Goal: Task Accomplishment & Management: Manage account settings

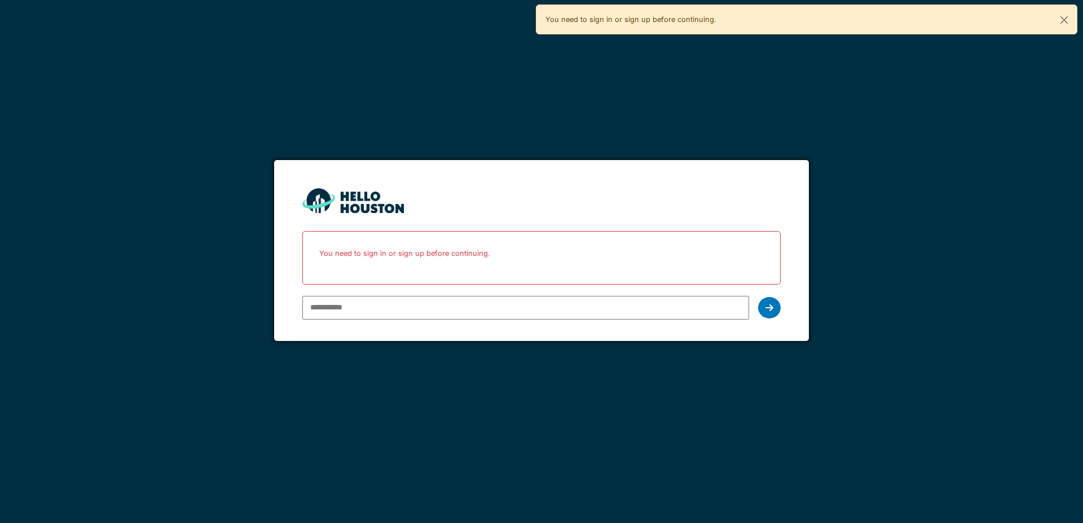
type input "**********"
click at [767, 306] on icon at bounding box center [769, 307] width 8 height 9
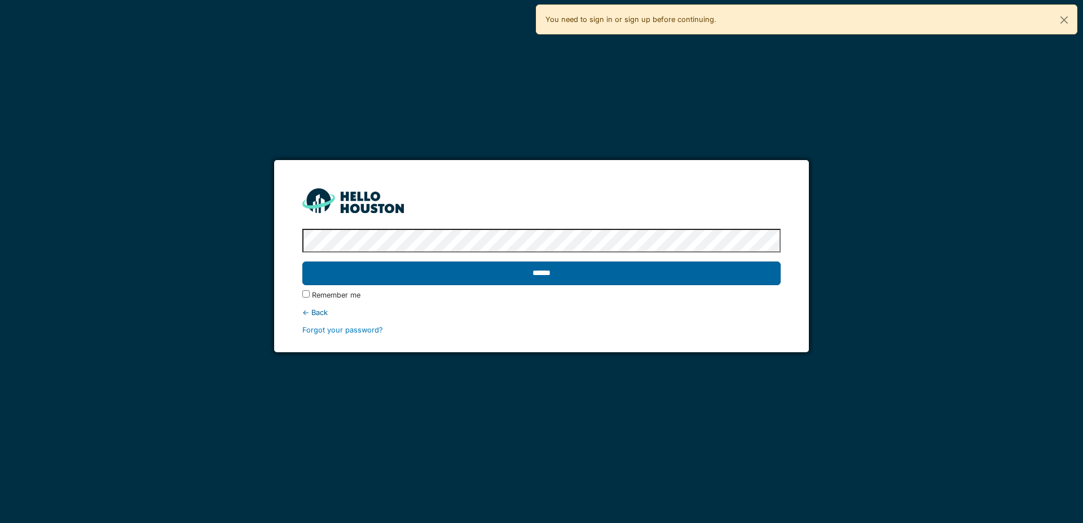
click at [529, 273] on input "******" at bounding box center [541, 274] width 478 height 24
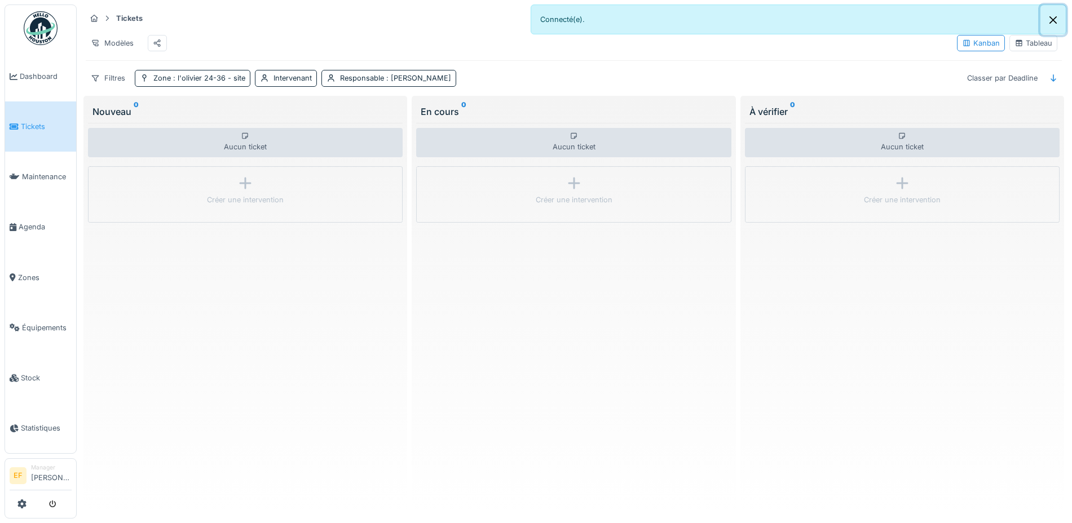
click at [1054, 20] on button "Close" at bounding box center [1052, 20] width 25 height 30
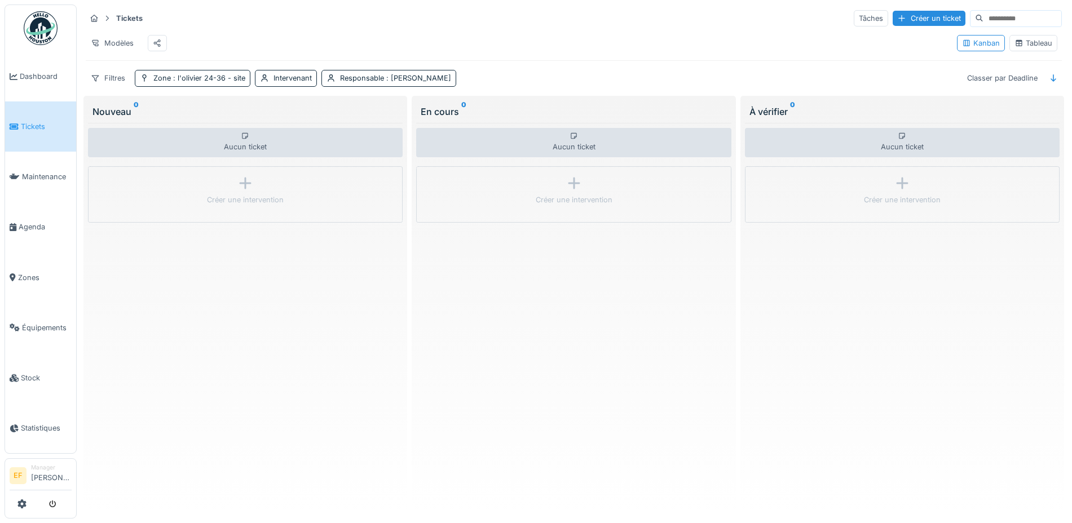
click at [983, 17] on input at bounding box center [1022, 19] width 78 height 16
type input "*****"
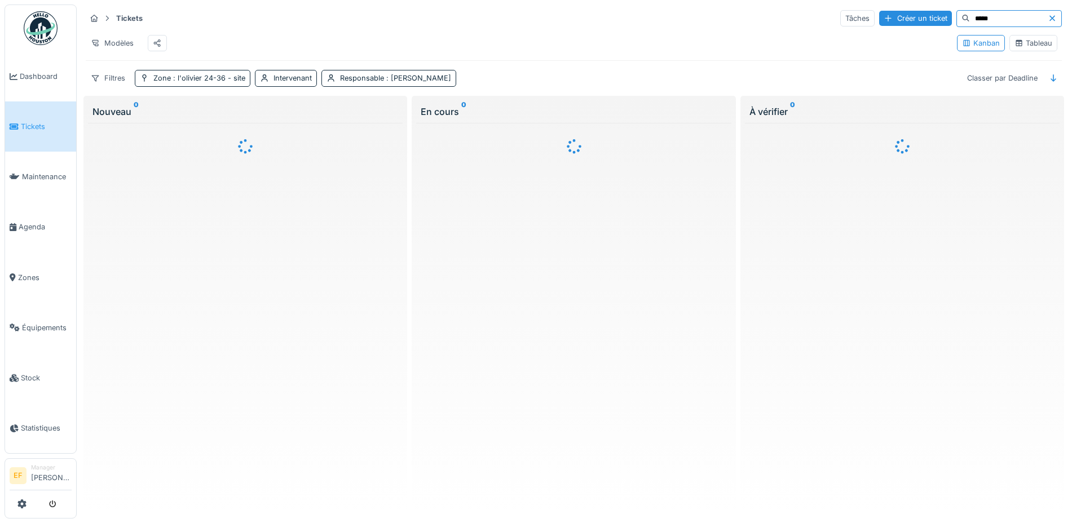
click at [1021, 48] on div "Tableau" at bounding box center [1033, 43] width 38 height 11
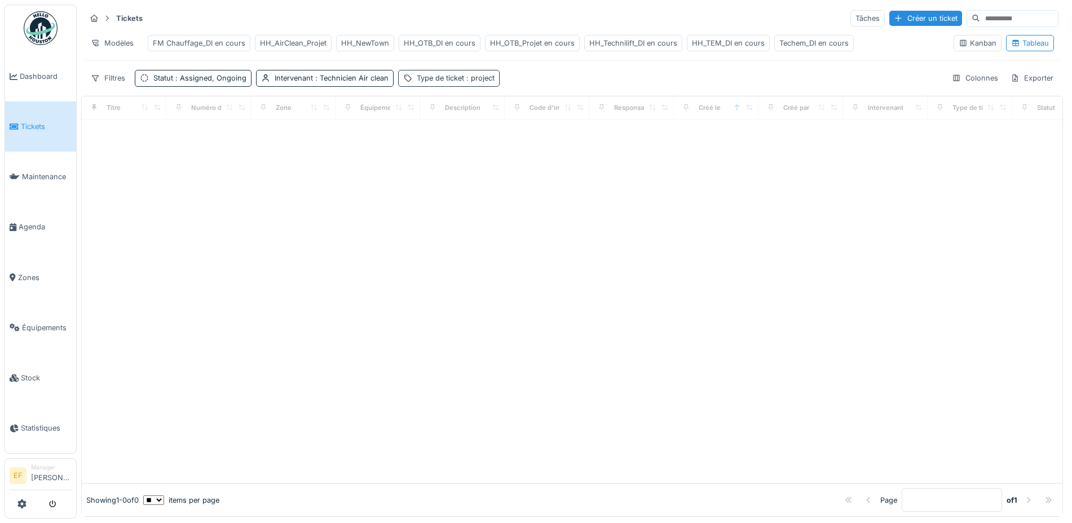
click at [453, 83] on div "Type de ticket : project" at bounding box center [456, 78] width 78 height 11
click at [521, 118] on div "Supprimer" at bounding box center [518, 118] width 58 height 15
click at [364, 82] on span ": Technicien Air clean" at bounding box center [351, 78] width 76 height 8
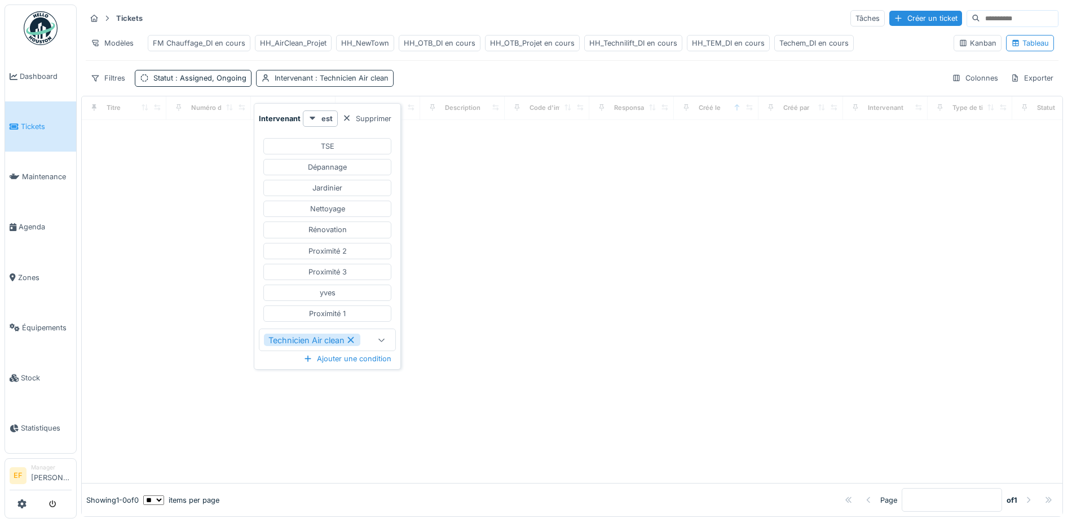
click at [330, 82] on span ": Technicien Air clean" at bounding box center [351, 78] width 76 height 8
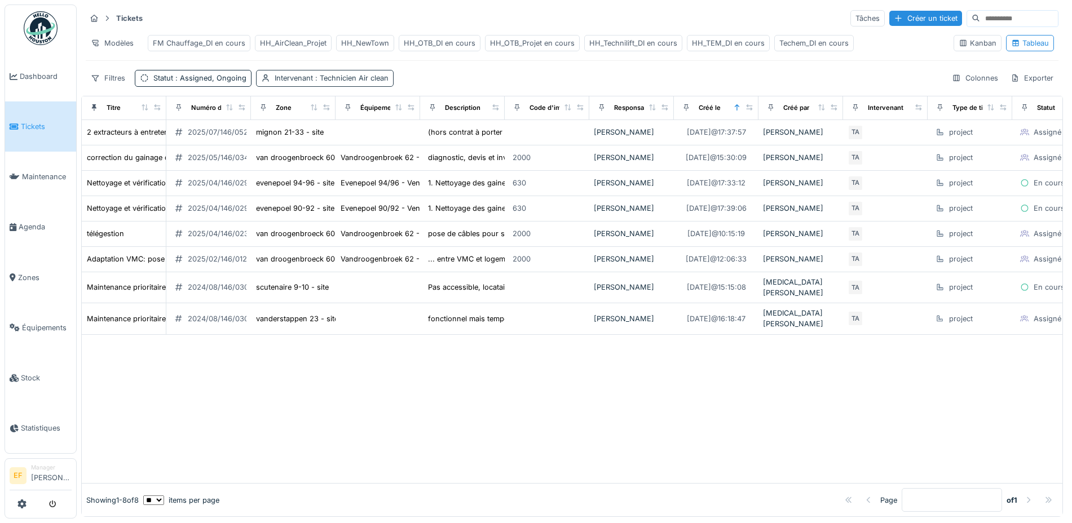
click at [368, 82] on span ": Technicien Air clean" at bounding box center [351, 78] width 76 height 8
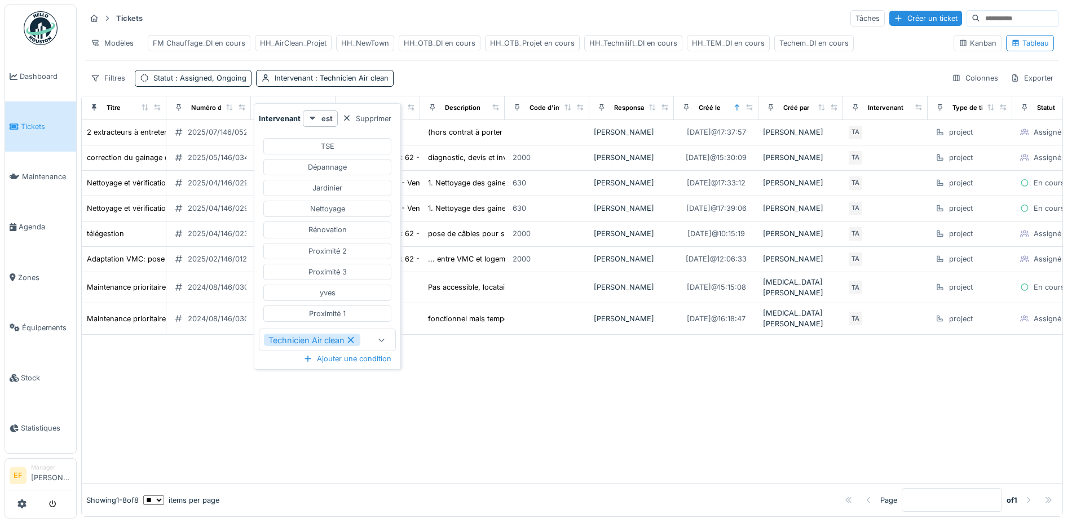
drag, startPoint x: 376, startPoint y: 114, endPoint x: 365, endPoint y: 114, distance: 11.3
click at [376, 114] on div "Supprimer" at bounding box center [367, 118] width 58 height 15
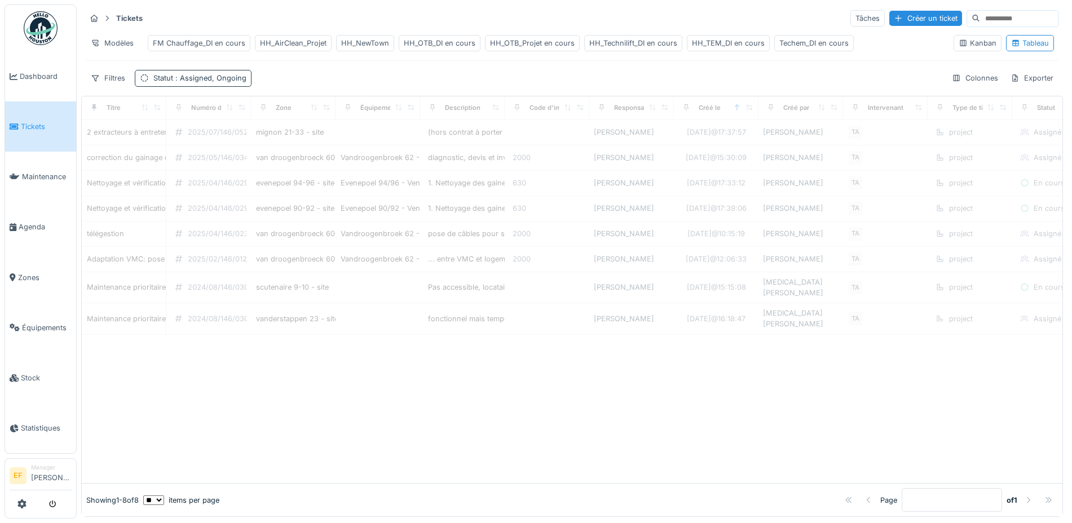
click at [212, 82] on span ": Assigned, Ongoing" at bounding box center [209, 78] width 73 height 8
click at [240, 122] on div "Supprimer" at bounding box center [244, 118] width 58 height 15
click at [980, 15] on input at bounding box center [1019, 19] width 78 height 16
type input "*****"
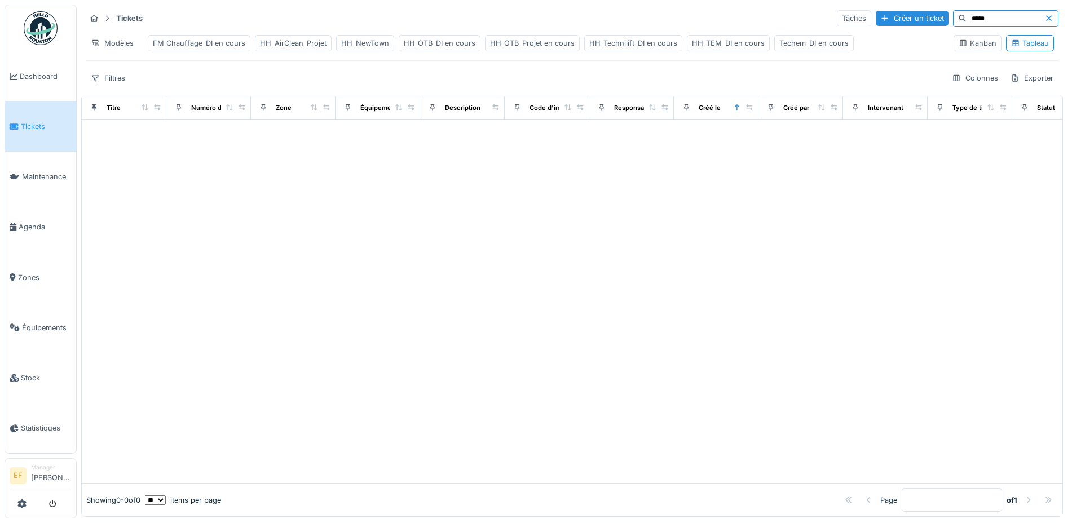
click at [405, 86] on div "Filtres Colonnes Exporter" at bounding box center [572, 78] width 973 height 16
click at [1044, 15] on icon at bounding box center [1048, 18] width 9 height 7
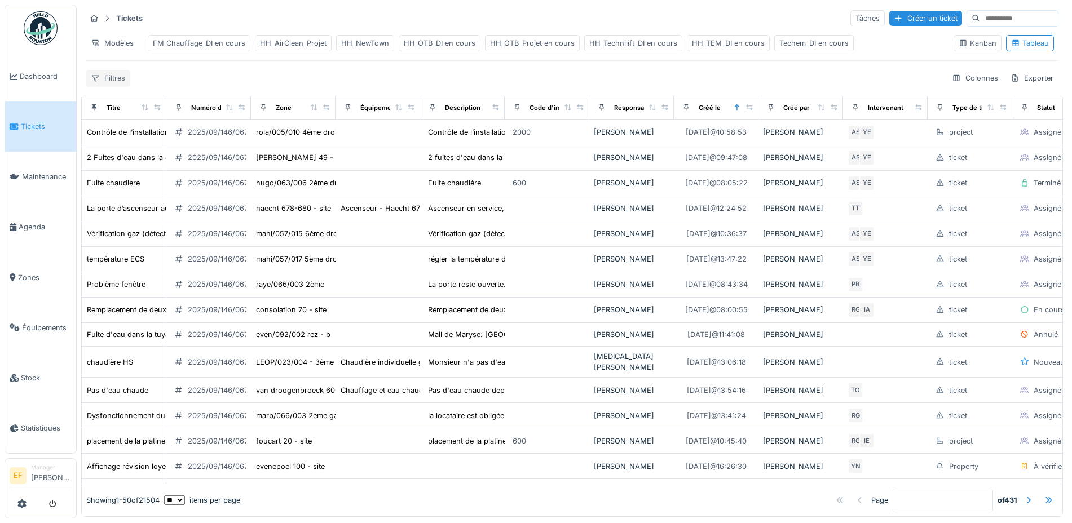
click at [107, 86] on div "Filtres" at bounding box center [108, 78] width 45 height 16
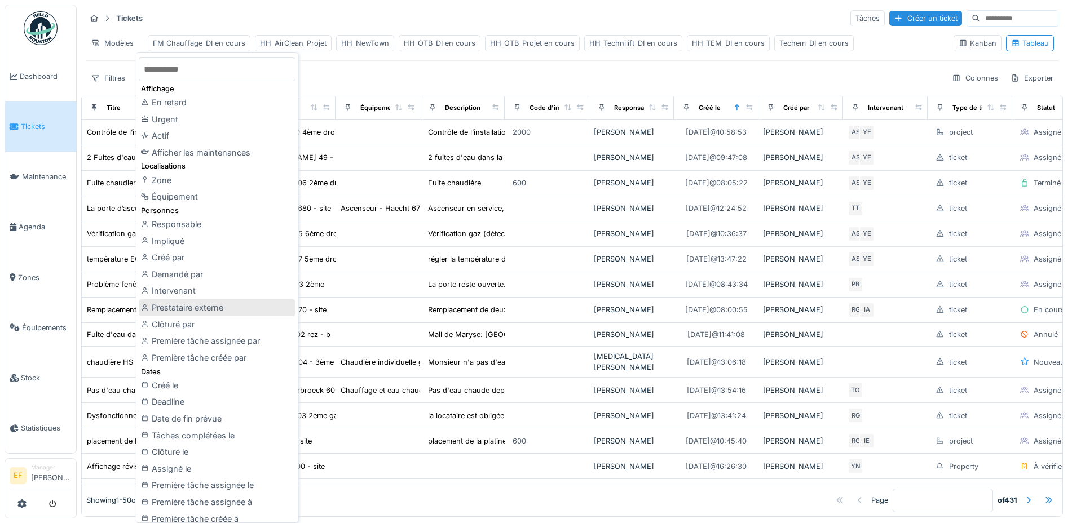
click at [197, 305] on div "Prestataire externe" at bounding box center [217, 307] width 157 height 17
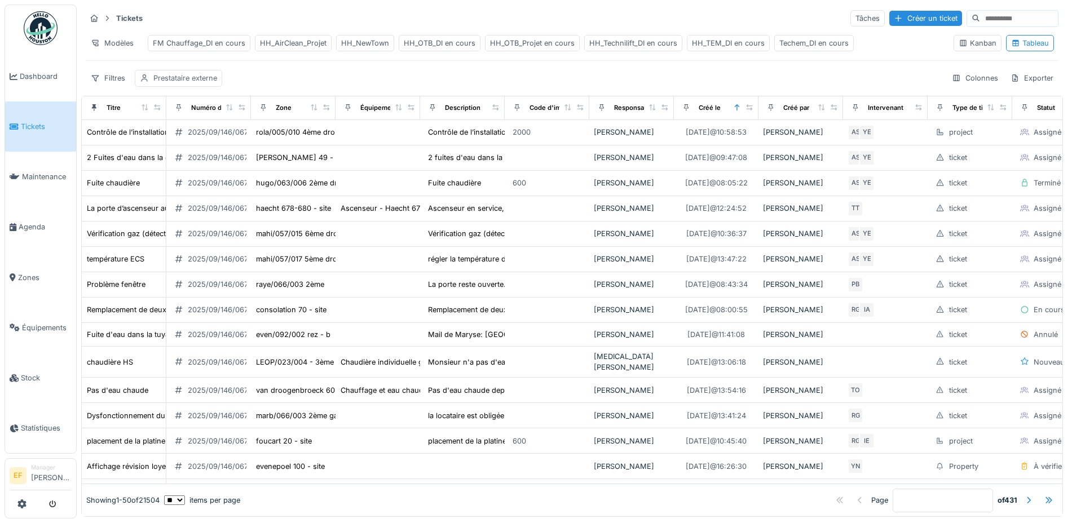
click at [191, 83] on div "Prestataire externe" at bounding box center [185, 78] width 64 height 11
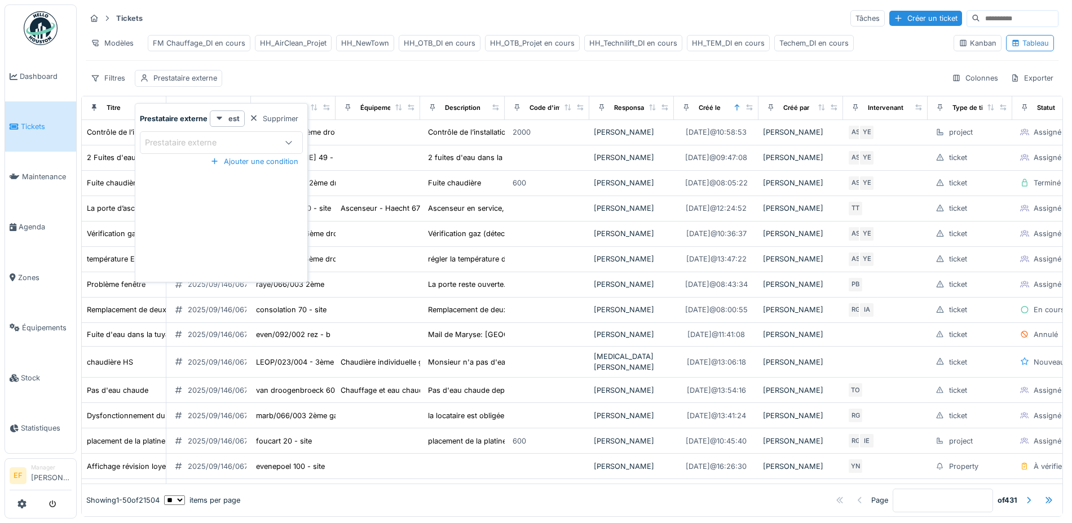
click at [206, 139] on div "Prestataire externe" at bounding box center [188, 142] width 87 height 12
type externe_U4MTU "******"
click at [168, 232] on span "TECHEM" at bounding box center [166, 229] width 35 height 12
type input "****"
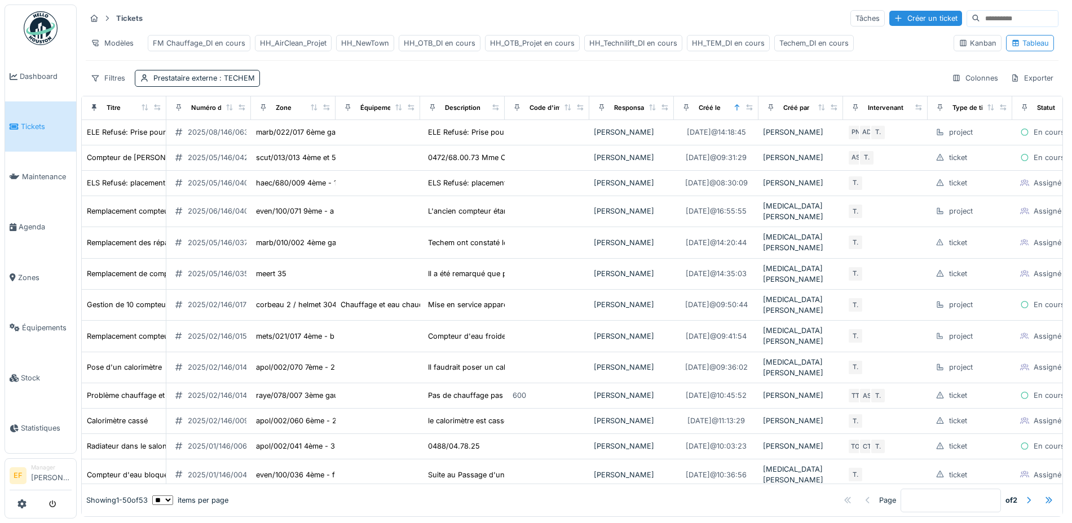
click at [472, 75] on div "Tickets Tâches Créer un ticket Modèles FM Chauffage_DI en cours HH_AirClean_Pro…" at bounding box center [572, 48] width 982 height 87
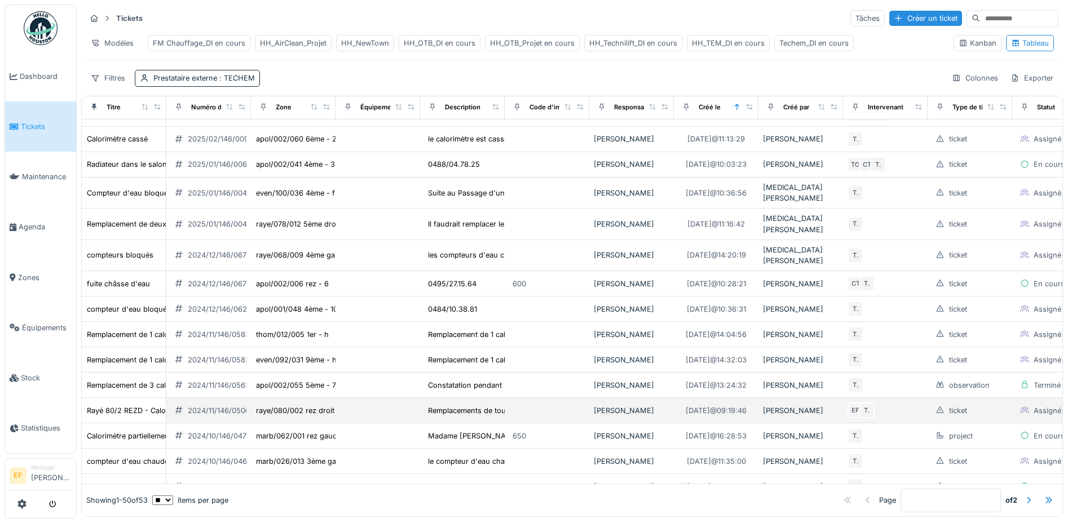
scroll to position [423, 0]
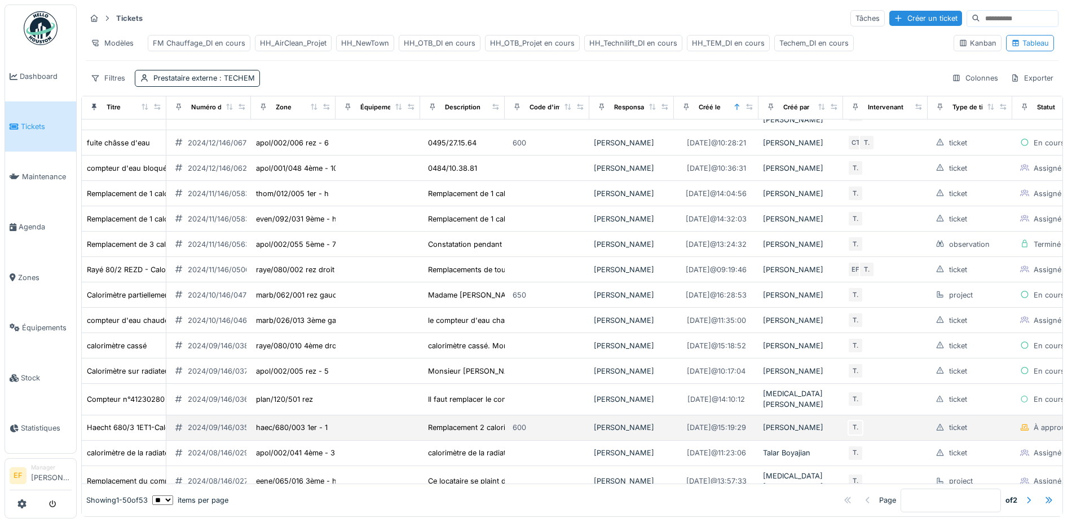
click at [208, 422] on div "2024/09/146/03546" at bounding box center [223, 427] width 70 height 11
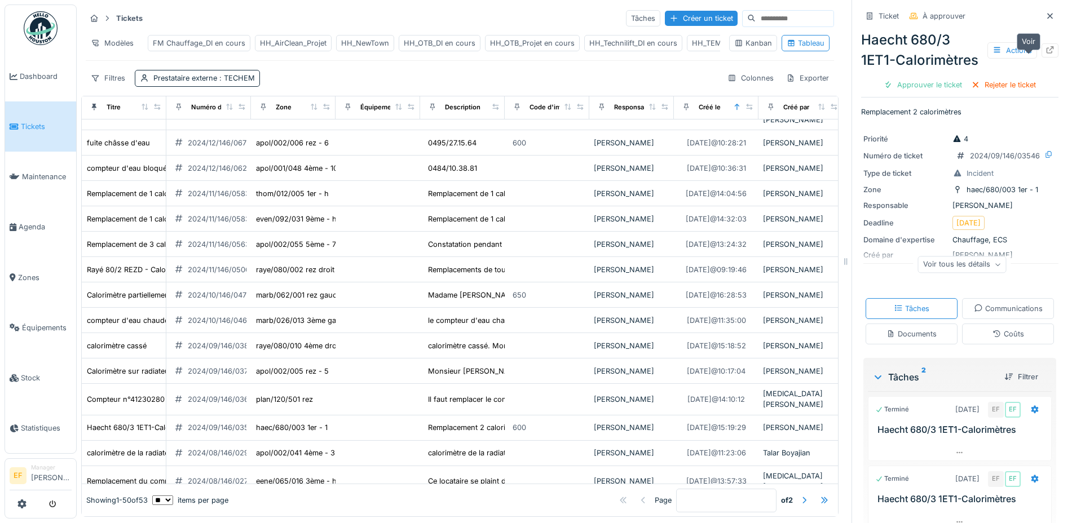
click at [1041, 57] on div at bounding box center [1049, 50] width 17 height 14
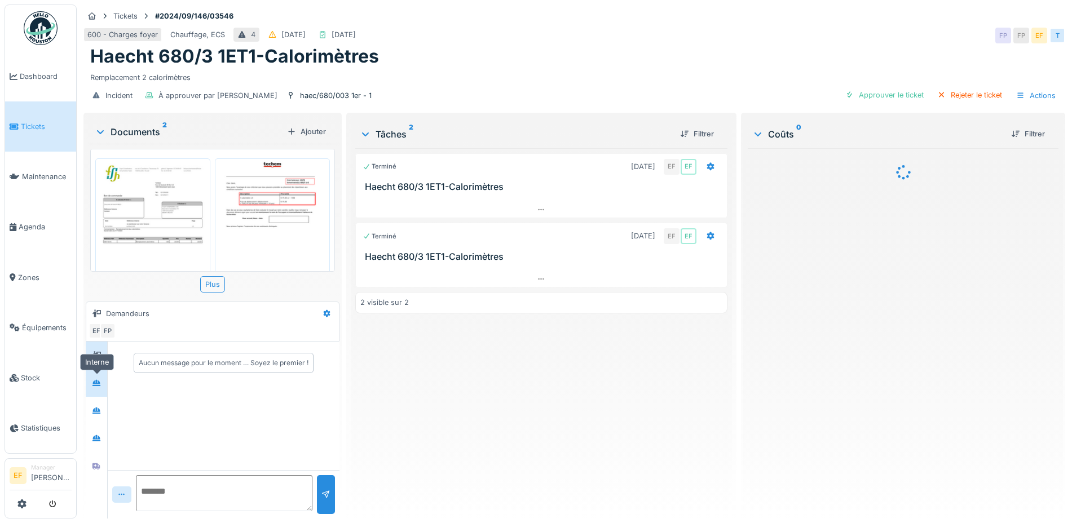
click at [100, 384] on icon at bounding box center [96, 382] width 9 height 7
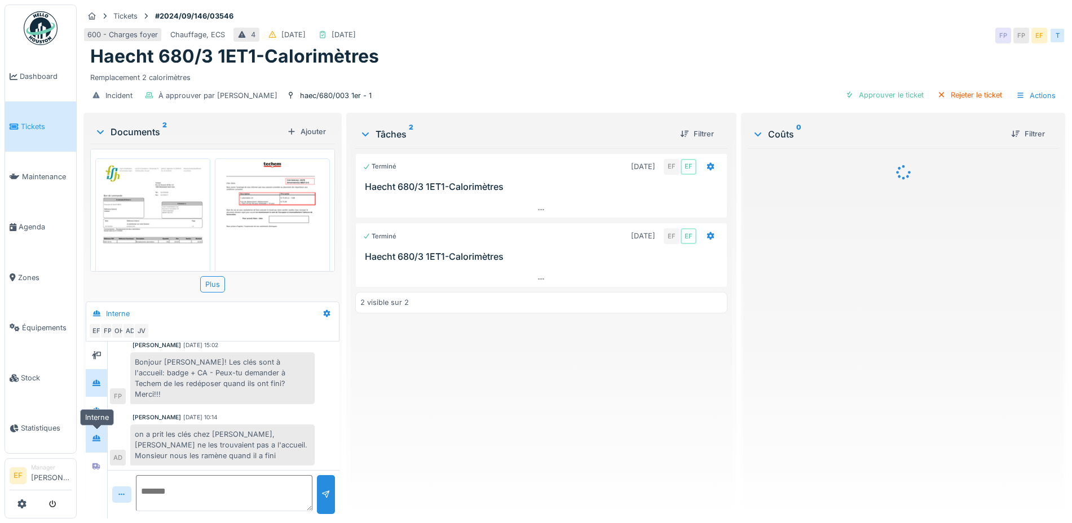
click at [100, 438] on icon at bounding box center [96, 438] width 8 height 6
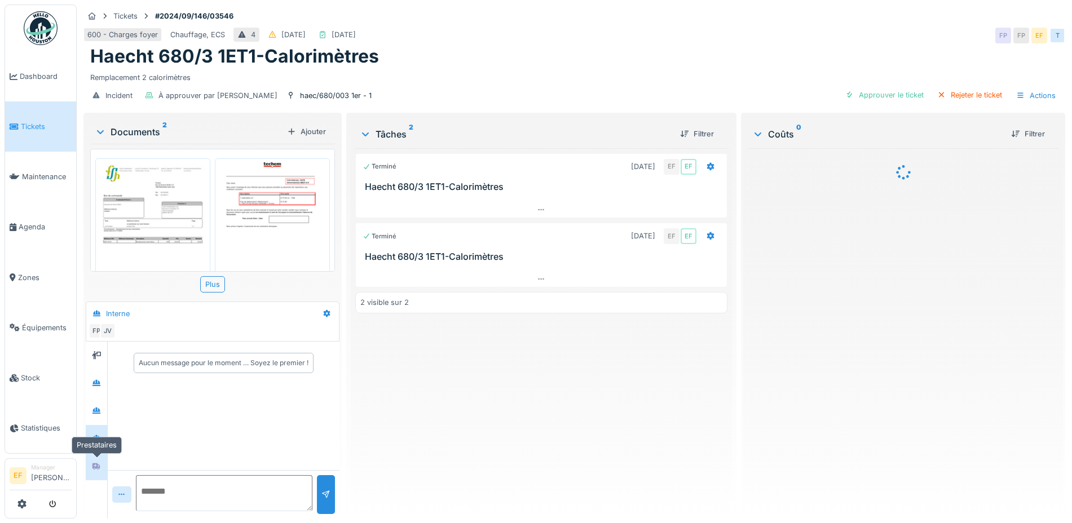
click at [94, 467] on icon at bounding box center [96, 466] width 8 height 7
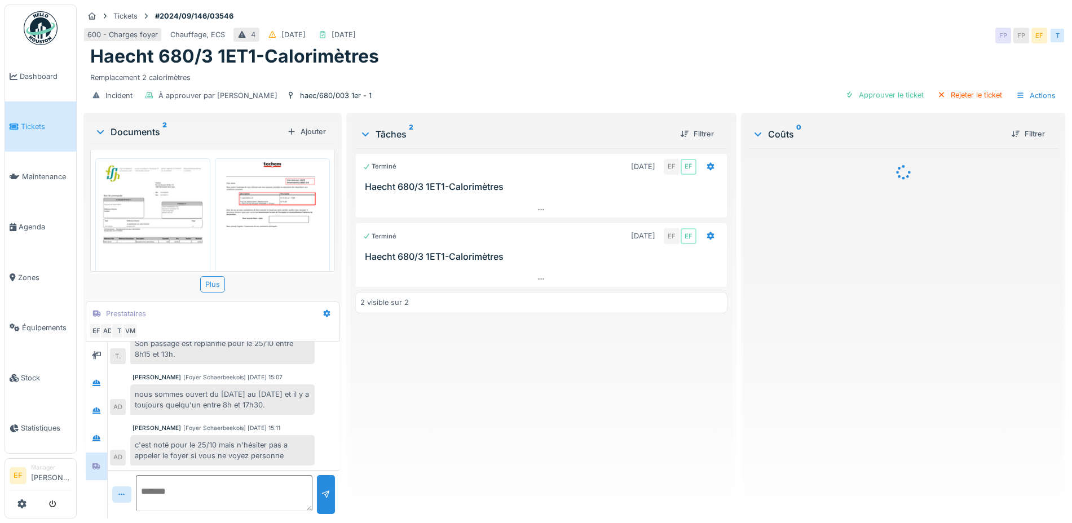
click at [264, 211] on img at bounding box center [272, 232] width 109 height 142
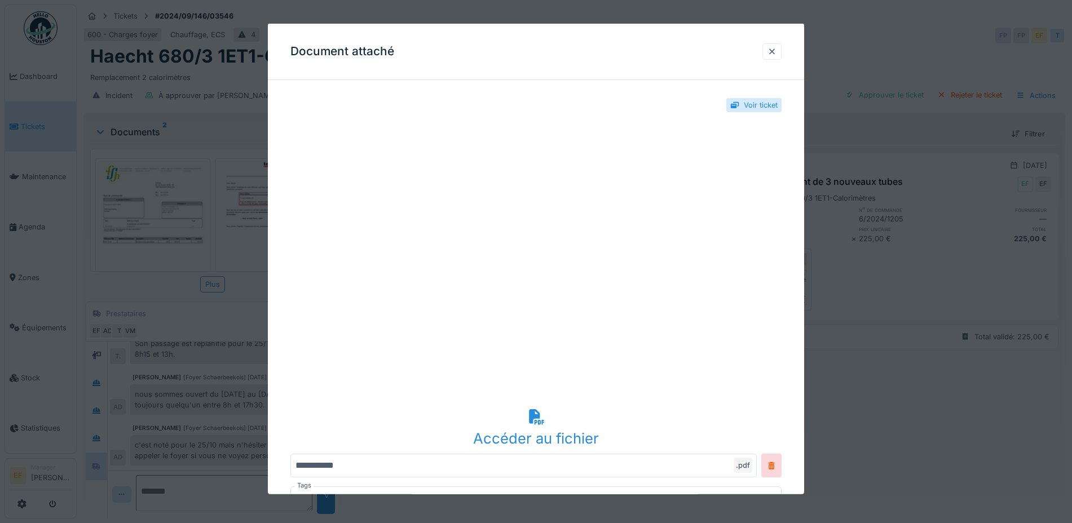
drag, startPoint x: 779, startPoint y: 53, endPoint x: 788, endPoint y: 54, distance: 9.0
click at [776, 53] on div at bounding box center [771, 51] width 9 height 11
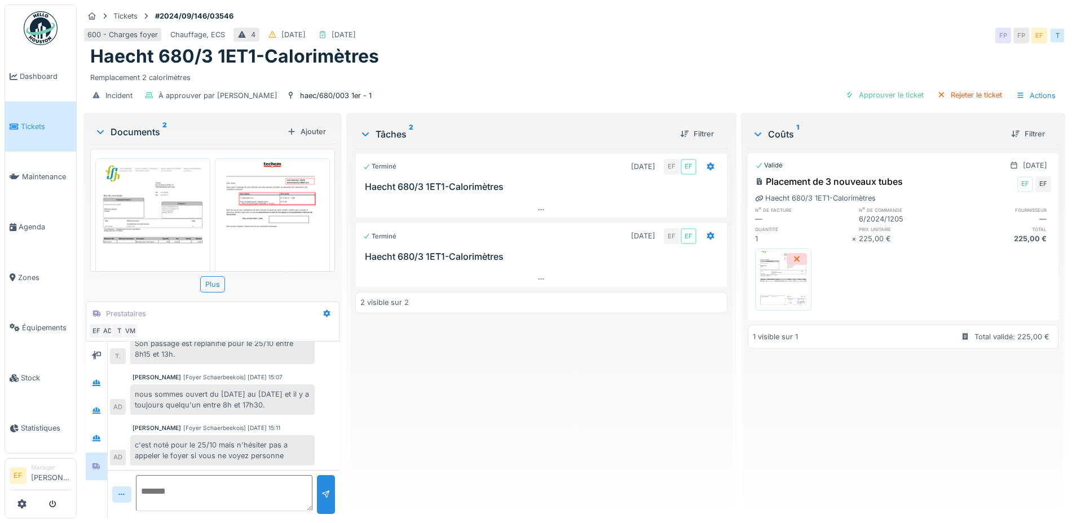
click at [575, 193] on div at bounding box center [541, 197] width 372 height 9
click at [537, 208] on icon at bounding box center [541, 209] width 9 height 7
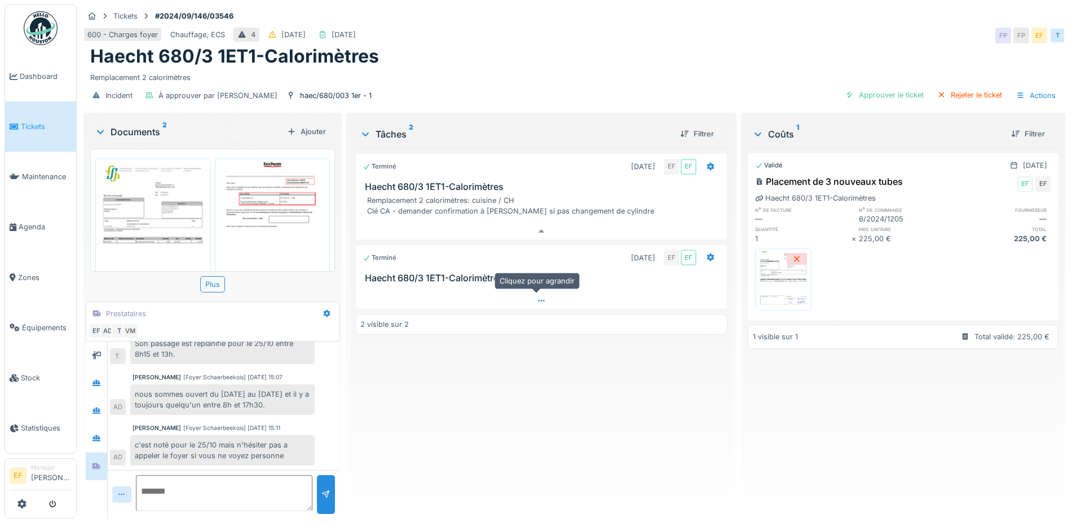
click at [537, 297] on icon at bounding box center [541, 300] width 9 height 7
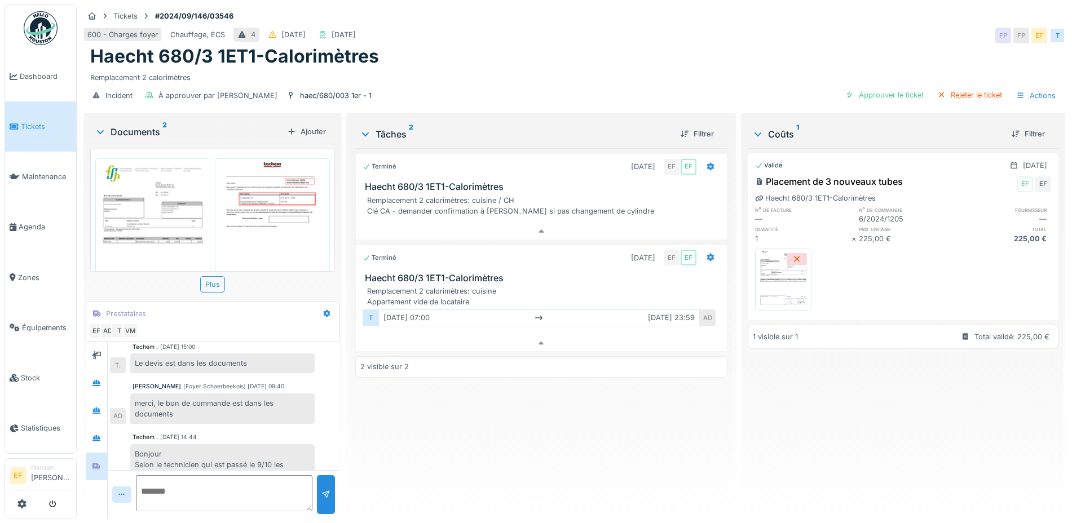
scroll to position [352, 0]
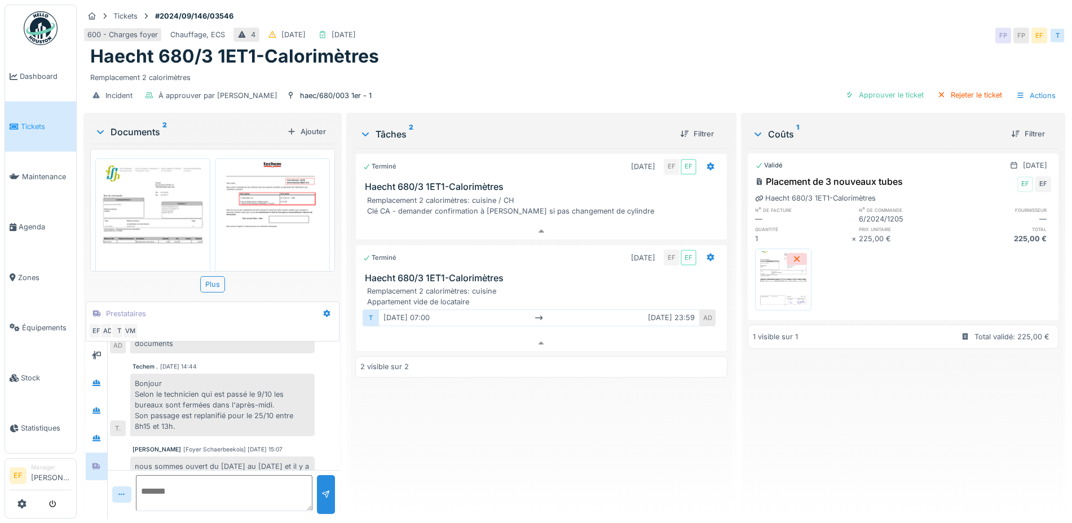
click at [213, 406] on div "Bonjour Selon le technicien qui est passé le 9/10 les bureaux sont fermées dans…" at bounding box center [222, 405] width 184 height 63
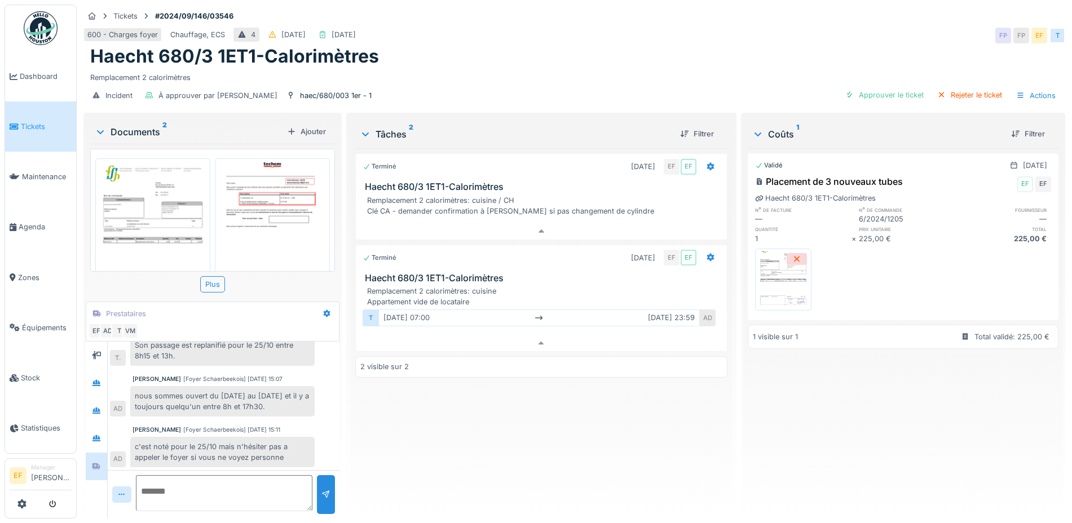
click at [275, 397] on div "nous sommes ouvert du lundi au vendredi et il y a toujours quelqu'un entre 8h e…" at bounding box center [222, 401] width 184 height 30
click at [418, 418] on div "Terminé 10/09/2024 EF EF Haecht 680/3 1ET1-Calorimètres Remplacement 2 calorimè…" at bounding box center [541, 328] width 372 height 361
click at [989, 396] on div "Validé 25/10/2024 Placement de 3 nouveaux tubes EF EF Haecht 680/3 1ET1-Calorim…" at bounding box center [903, 328] width 311 height 361
click at [836, 407] on div "Validé 25/10/2024 Placement de 3 nouveaux tubes EF EF Haecht 680/3 1ET1-Calorim…" at bounding box center [903, 328] width 311 height 361
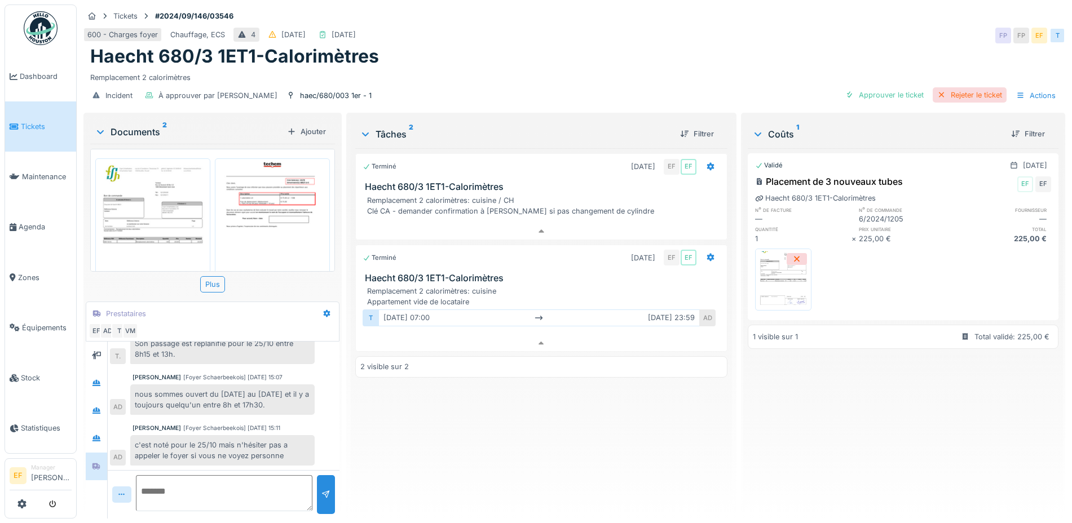
click at [962, 87] on div "Rejeter le ticket" at bounding box center [970, 94] width 74 height 15
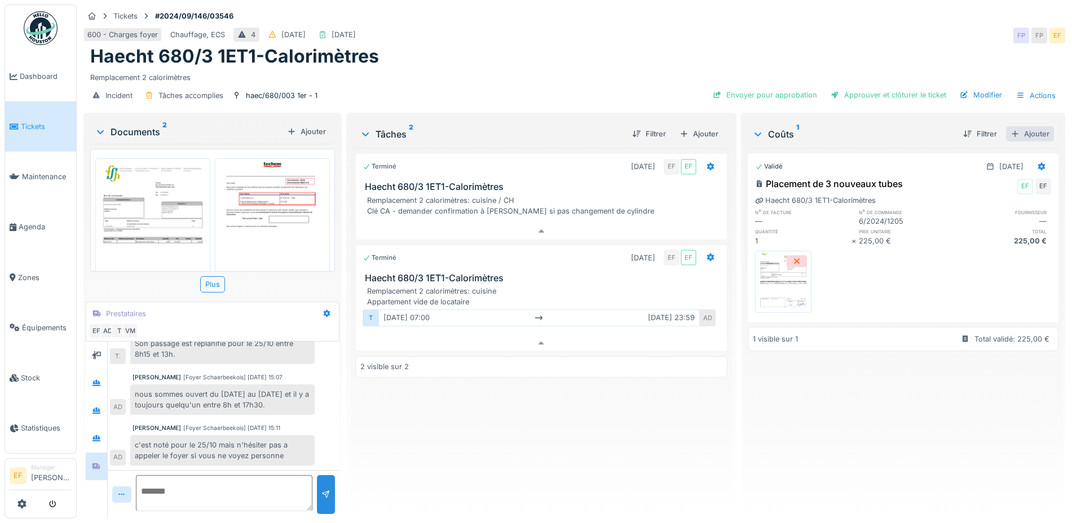
click at [1013, 126] on div "Ajouter" at bounding box center [1030, 133] width 48 height 15
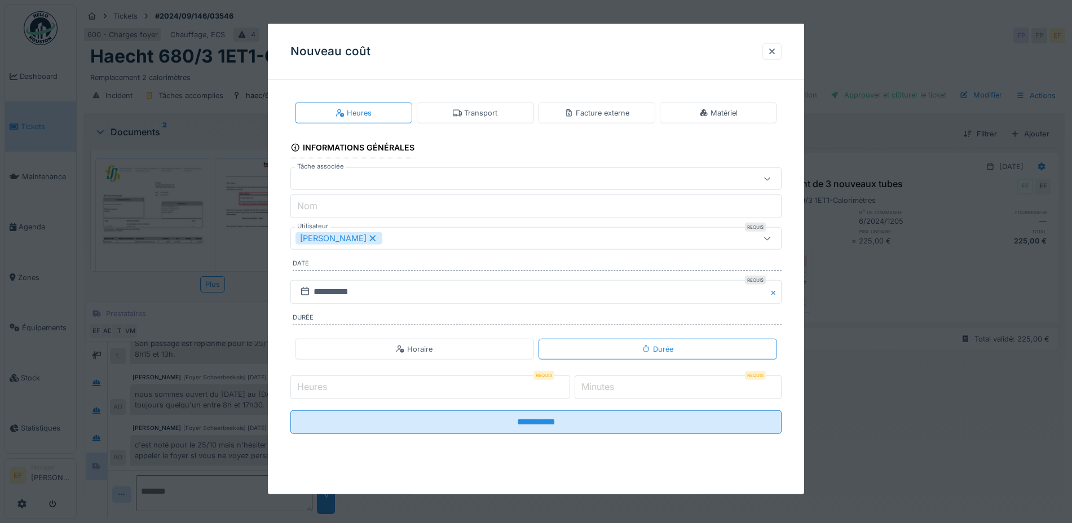
click at [601, 111] on div "Facture externe" at bounding box center [596, 113] width 65 height 11
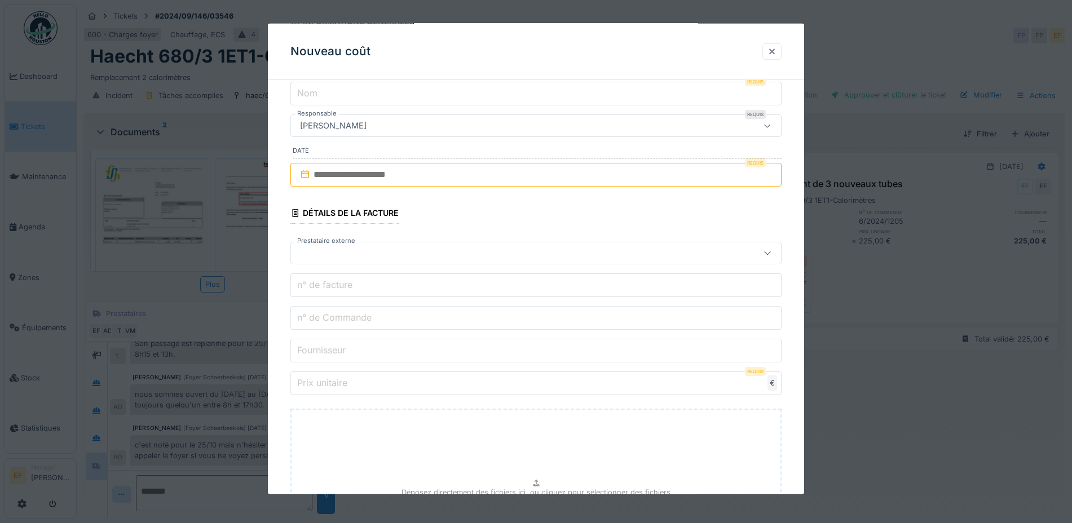
scroll to position [141, 0]
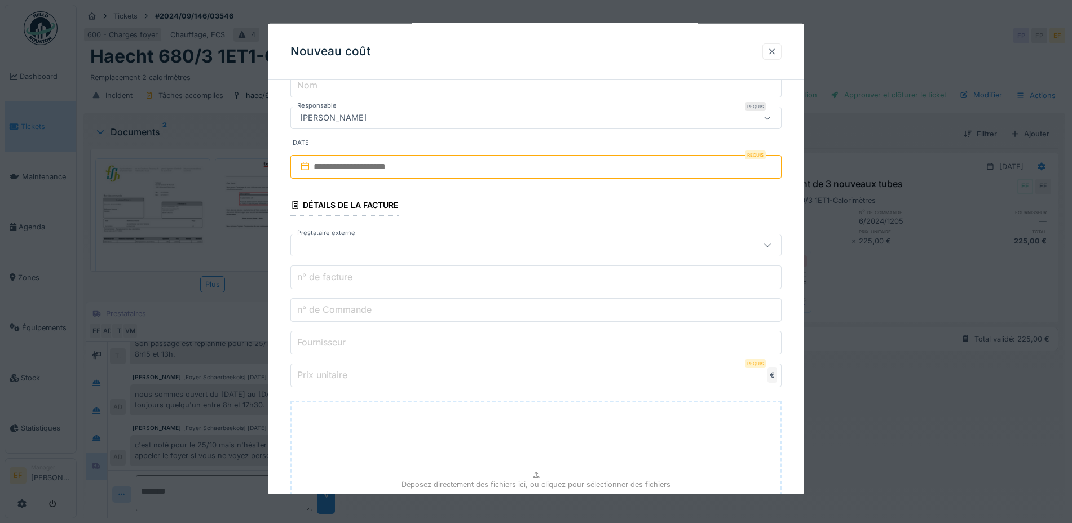
click at [776, 52] on div at bounding box center [771, 51] width 9 height 11
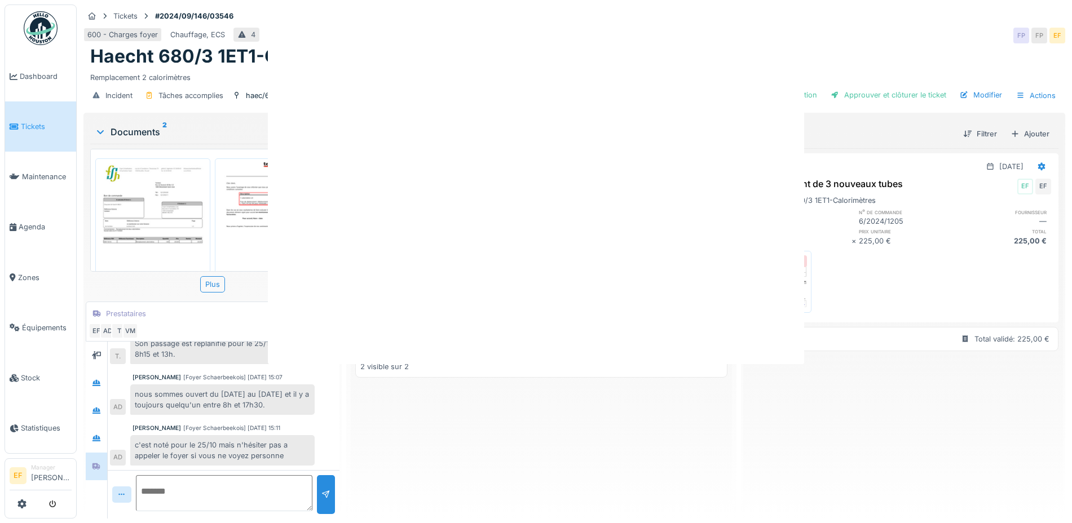
scroll to position [0, 0]
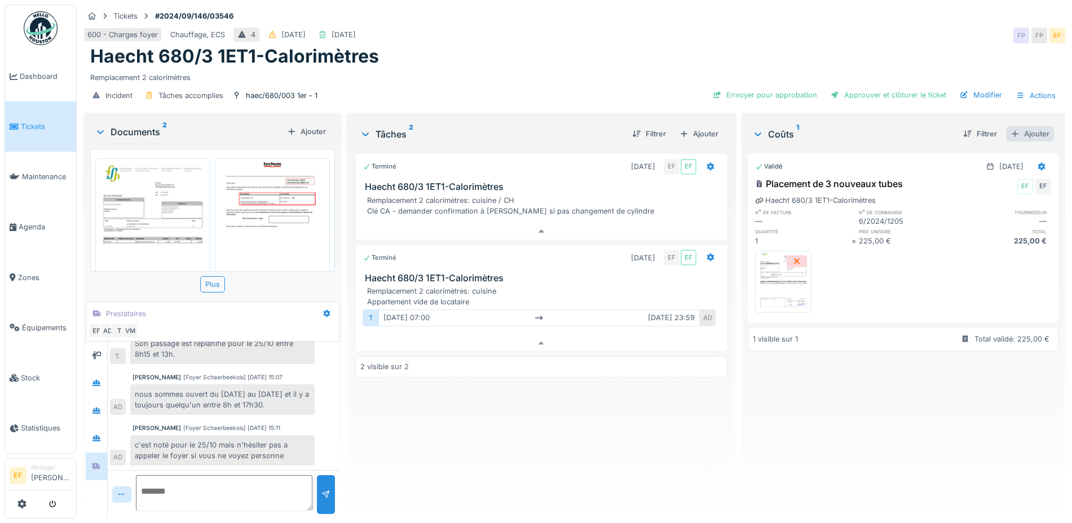
click at [1013, 126] on div "Ajouter" at bounding box center [1030, 133] width 48 height 15
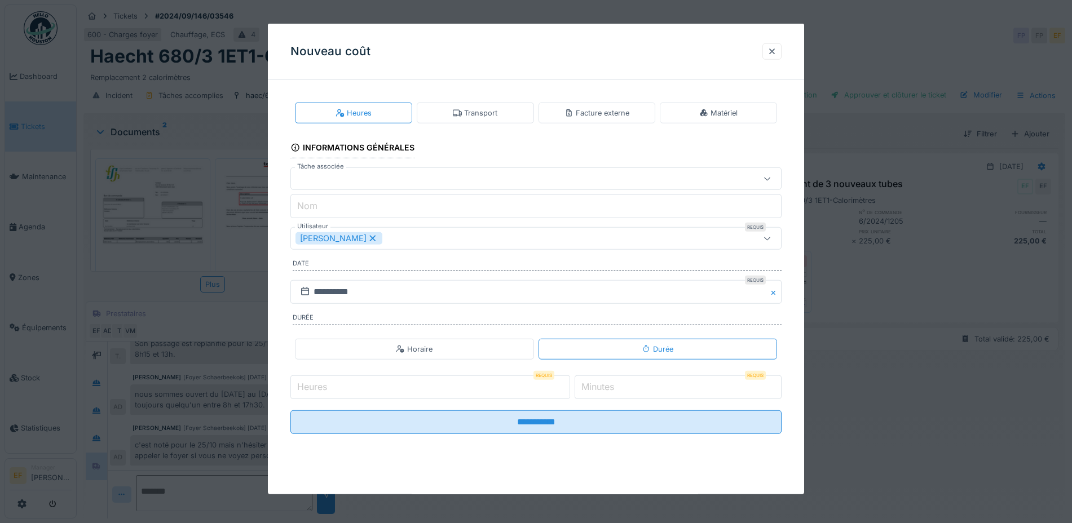
click at [613, 111] on div "Facture externe" at bounding box center [596, 113] width 65 height 11
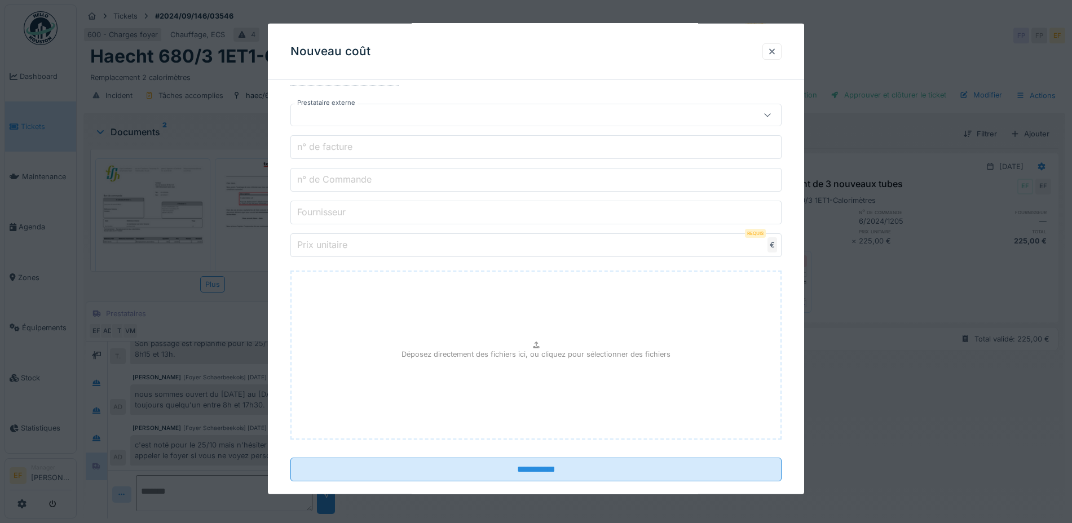
scroll to position [282, 0]
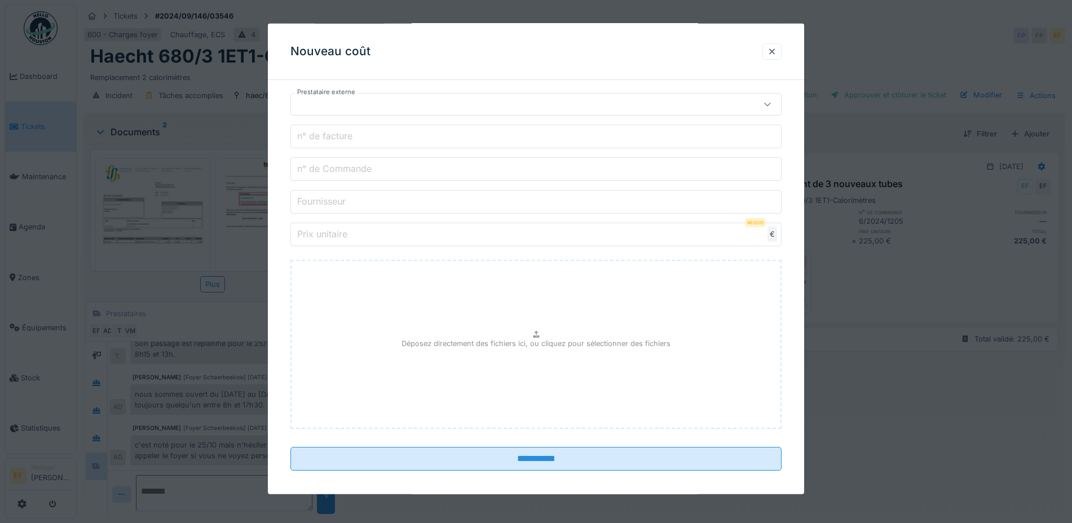
drag, startPoint x: 775, startPoint y: 53, endPoint x: 495, endPoint y: 28, distance: 281.3
click at [774, 52] on div at bounding box center [771, 51] width 9 height 11
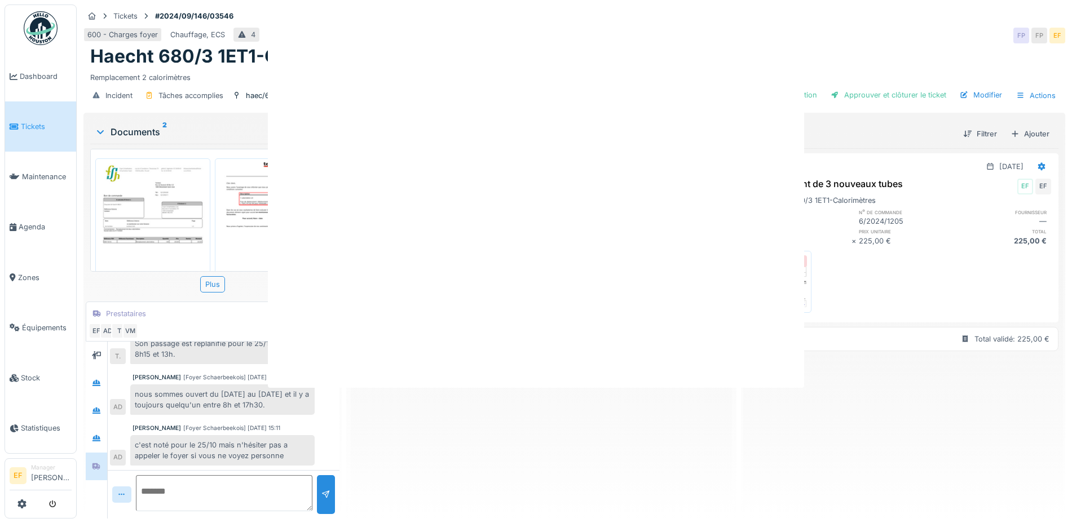
scroll to position [0, 0]
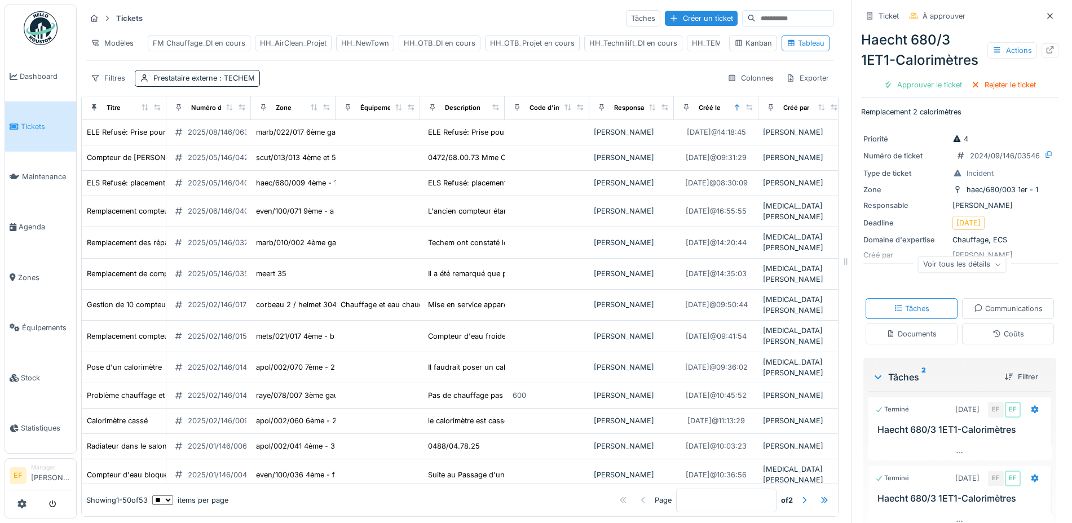
scroll to position [423, 0]
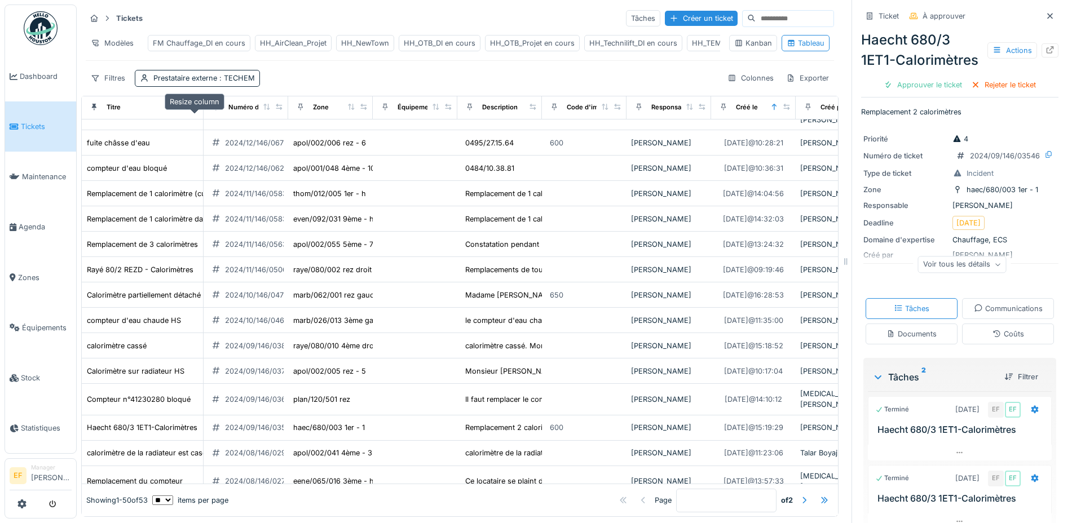
drag, startPoint x: 161, startPoint y: 118, endPoint x: 198, endPoint y: 121, distance: 37.4
click at [198, 112] on div at bounding box center [195, 108] width 8 height 10
click at [295, 43] on div "HH_AirClean_Projet" at bounding box center [293, 43] width 67 height 11
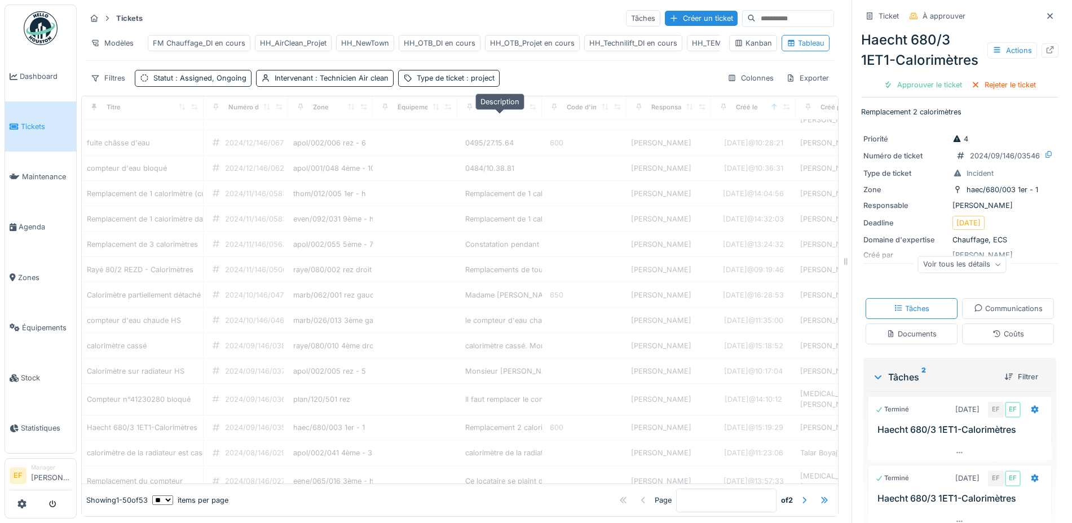
scroll to position [0, 0]
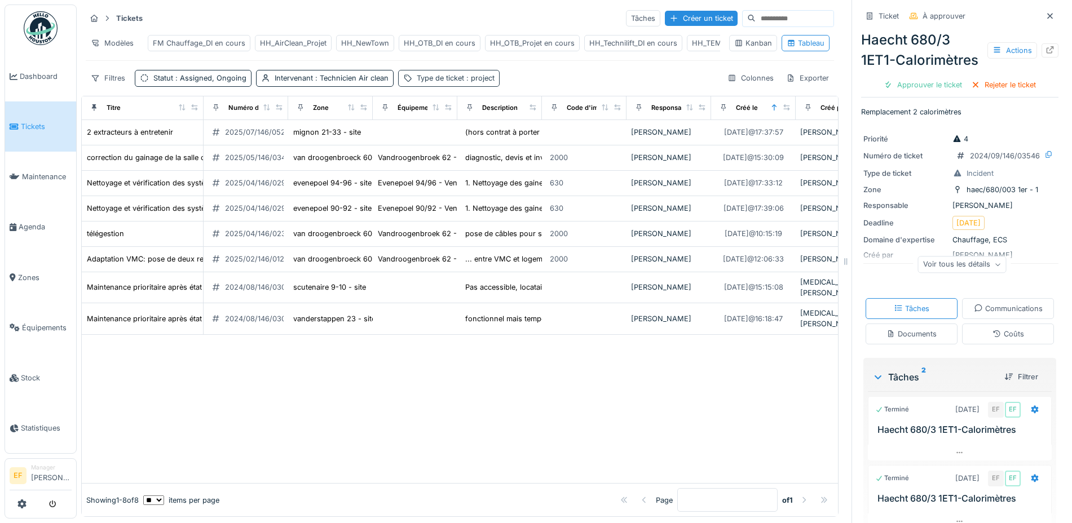
click at [457, 83] on div "Type de ticket : project" at bounding box center [456, 78] width 78 height 11
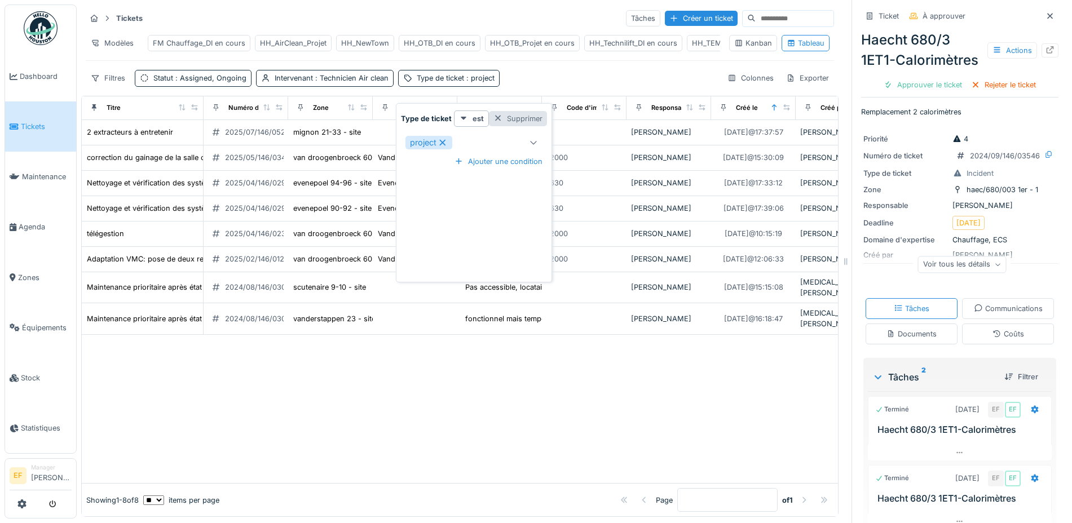
click at [513, 118] on div "Supprimer" at bounding box center [518, 118] width 58 height 15
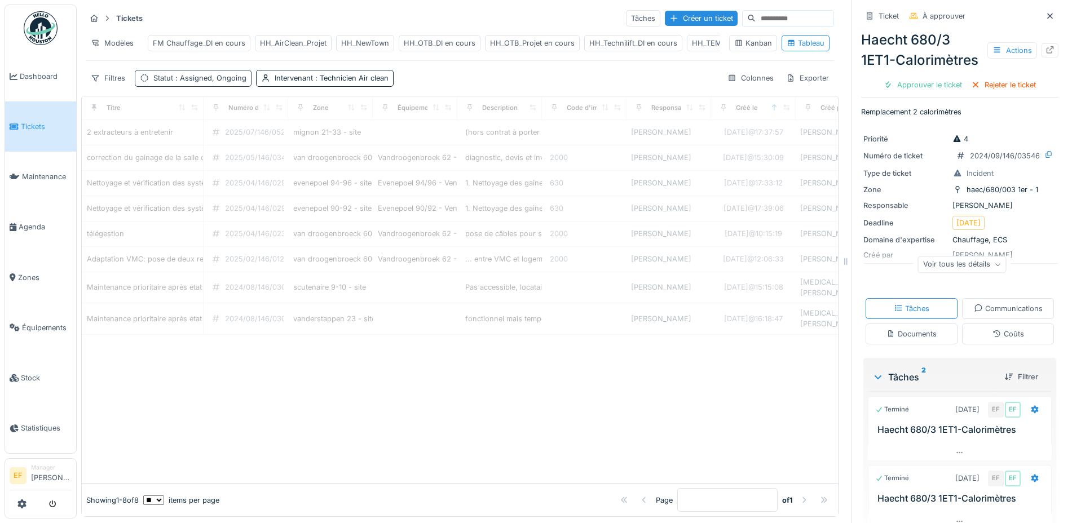
click at [191, 82] on span ": Assigned, Ongoing" at bounding box center [209, 78] width 73 height 8
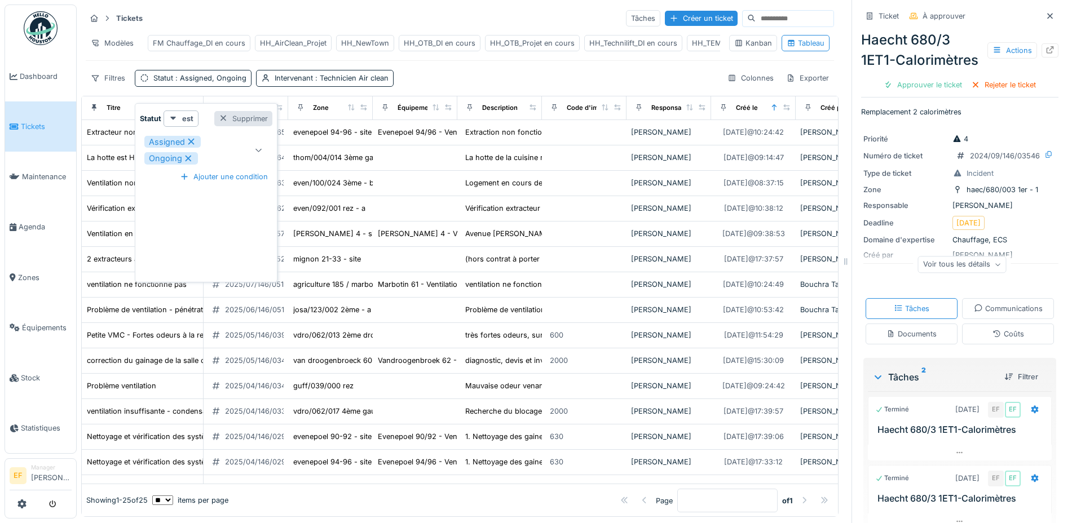
click at [250, 116] on div "Supprimer" at bounding box center [243, 118] width 58 height 15
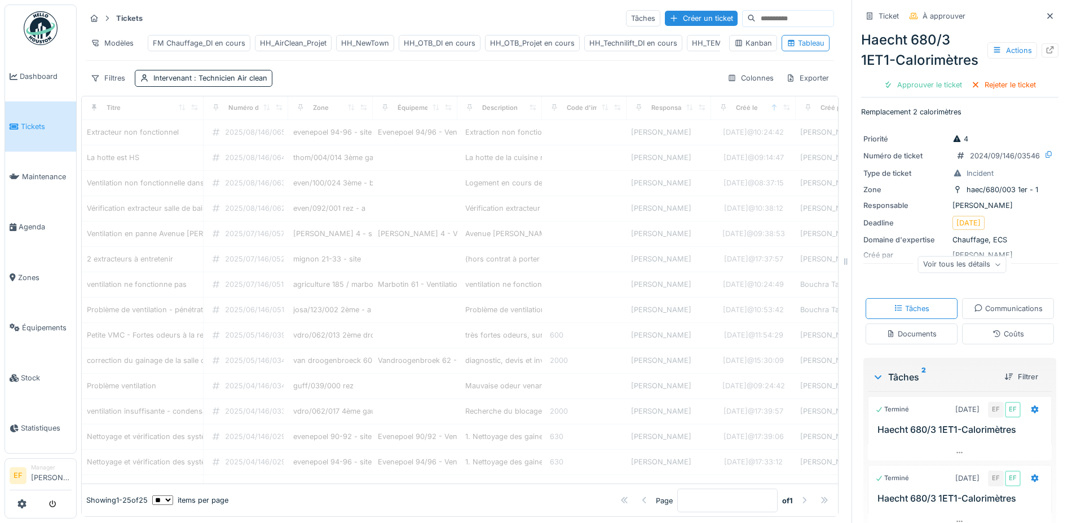
click at [455, 86] on div "Filtres Intervenant : Technicien Air clean Colonnes Exporter" at bounding box center [460, 78] width 748 height 16
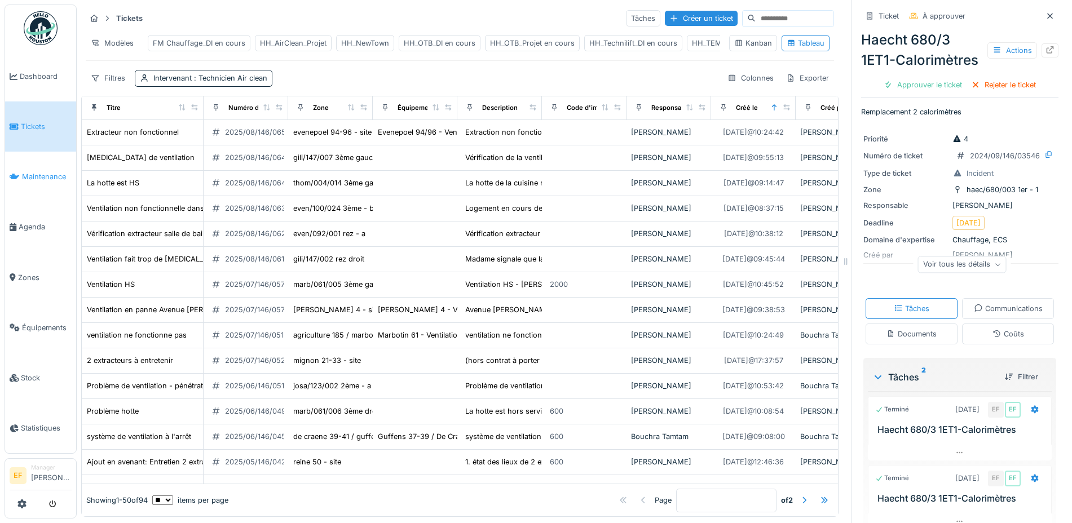
click at [32, 171] on span "Maintenance" at bounding box center [47, 176] width 50 height 11
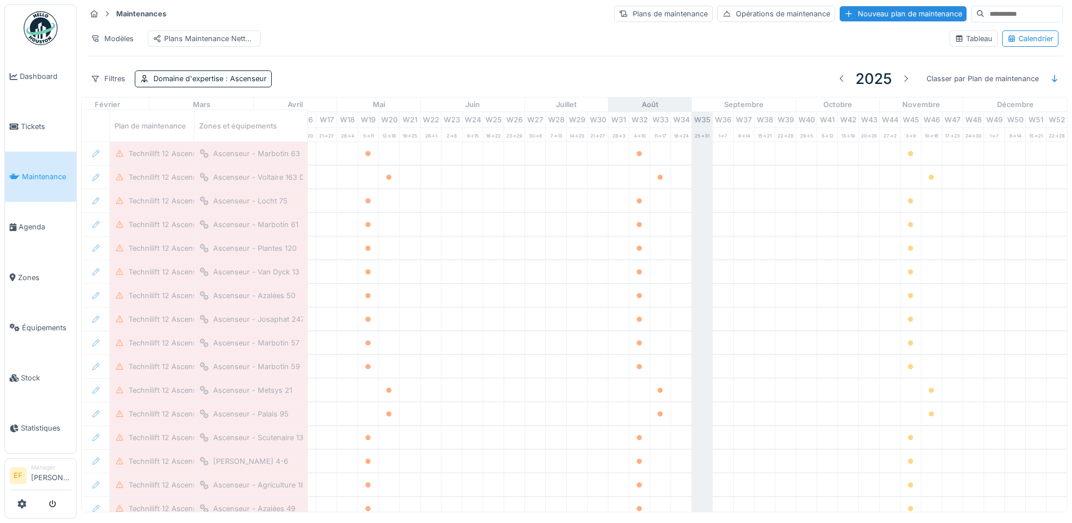
scroll to position [0, 376]
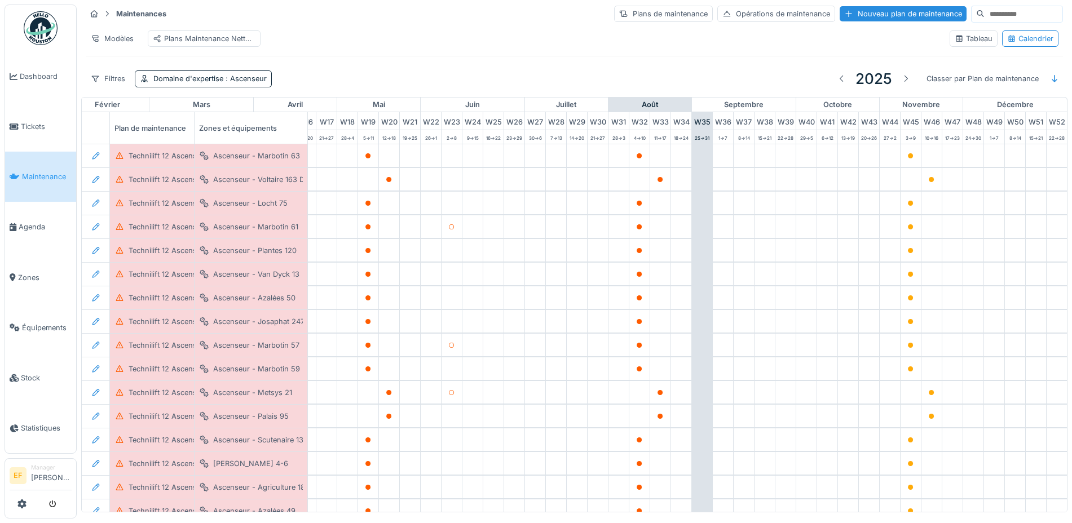
click at [464, 65] on div "Maintenances Plans de maintenance Opérations de maintenance Nouveau plan de mai…" at bounding box center [574, 48] width 986 height 97
click at [734, 16] on div "Opérations de maintenance" at bounding box center [776, 14] width 118 height 16
click at [614, 17] on div "Plans de maintenance" at bounding box center [663, 14] width 99 height 16
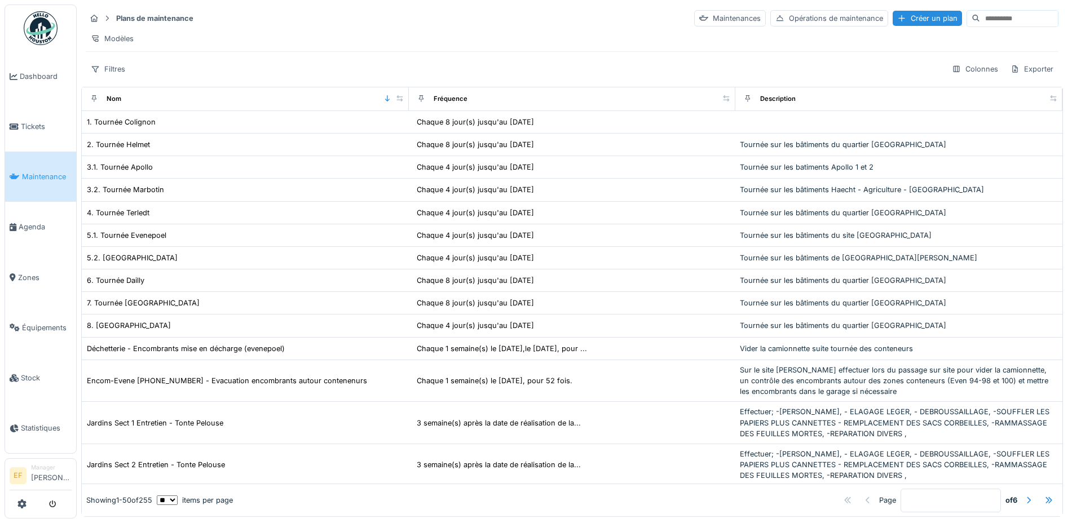
click at [400, 34] on div "Modèles" at bounding box center [572, 38] width 973 height 16
click at [108, 17] on icon at bounding box center [107, 18] width 3 height 5
click at [775, 20] on div "Opérations de maintenance" at bounding box center [829, 18] width 118 height 16
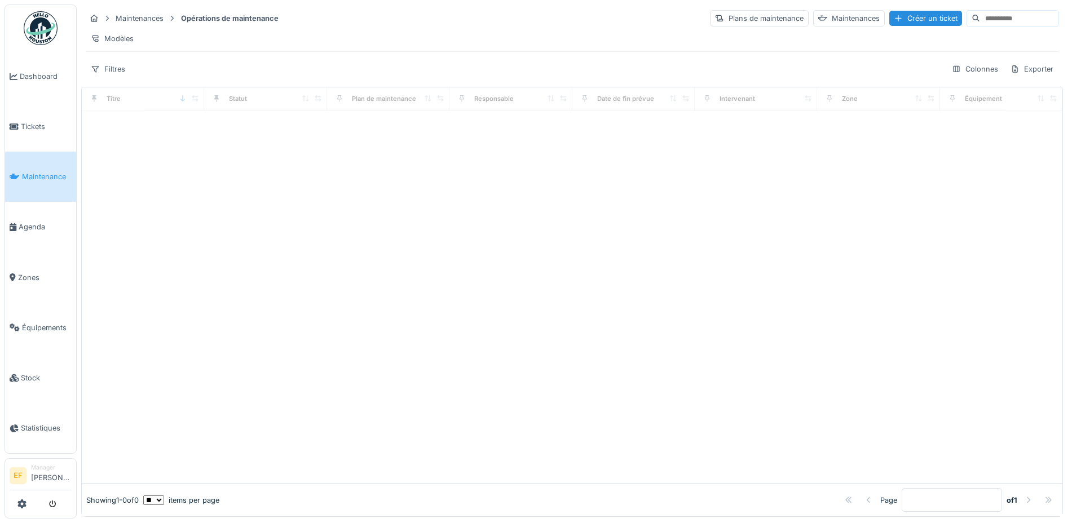
click at [217, 33] on div "Modèles" at bounding box center [572, 38] width 973 height 16
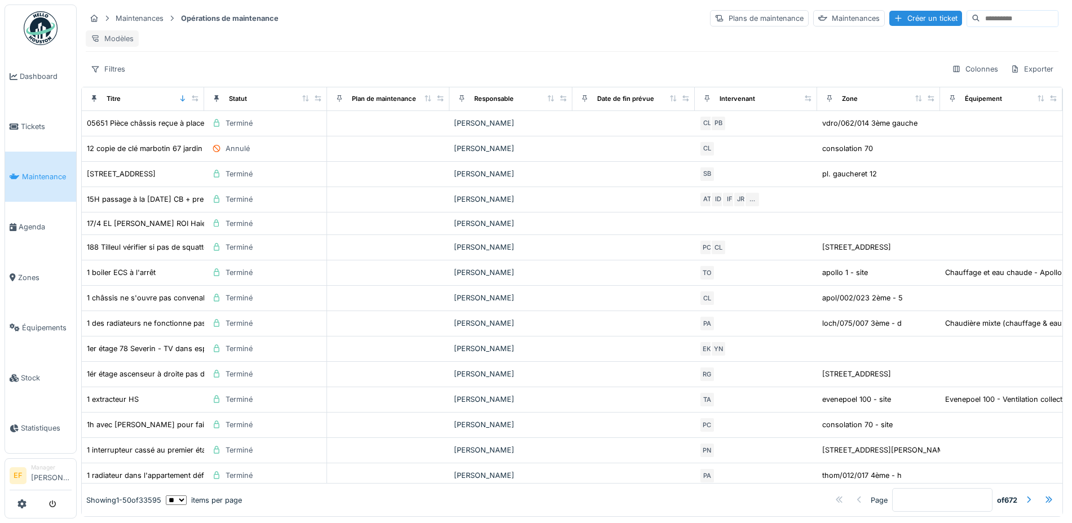
click at [115, 38] on div "Modèles" at bounding box center [112, 38] width 53 height 16
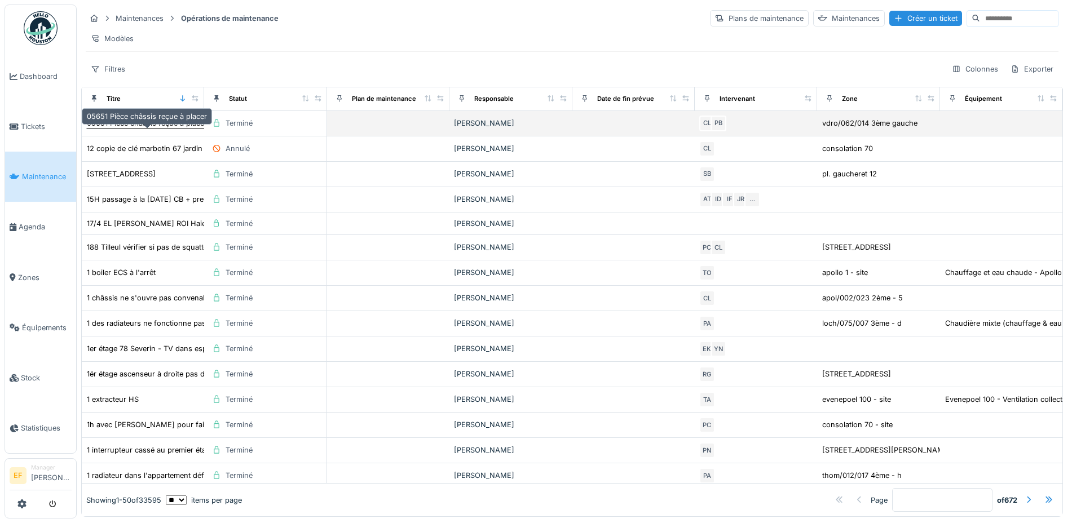
click at [120, 129] on div "05651 Pièce châssis reçue à placer" at bounding box center [147, 123] width 120 height 11
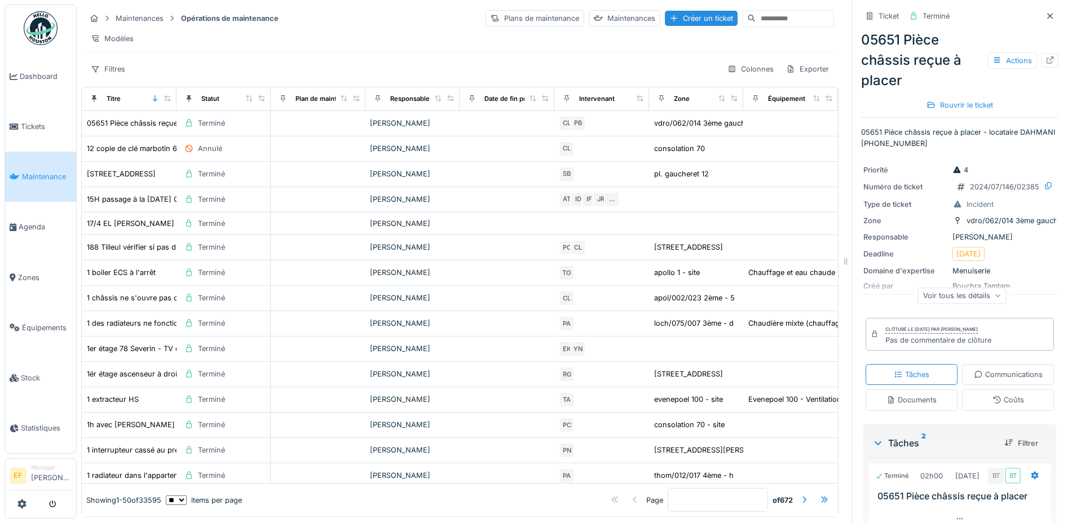
click at [239, 19] on strong "Opérations de maintenance" at bounding box center [229, 18] width 107 height 11
click at [111, 32] on div "Modèles" at bounding box center [112, 38] width 53 height 16
click at [267, 34] on div "Modèles" at bounding box center [460, 38] width 748 height 16
click at [589, 19] on div "Maintenances" at bounding box center [625, 18] width 72 height 16
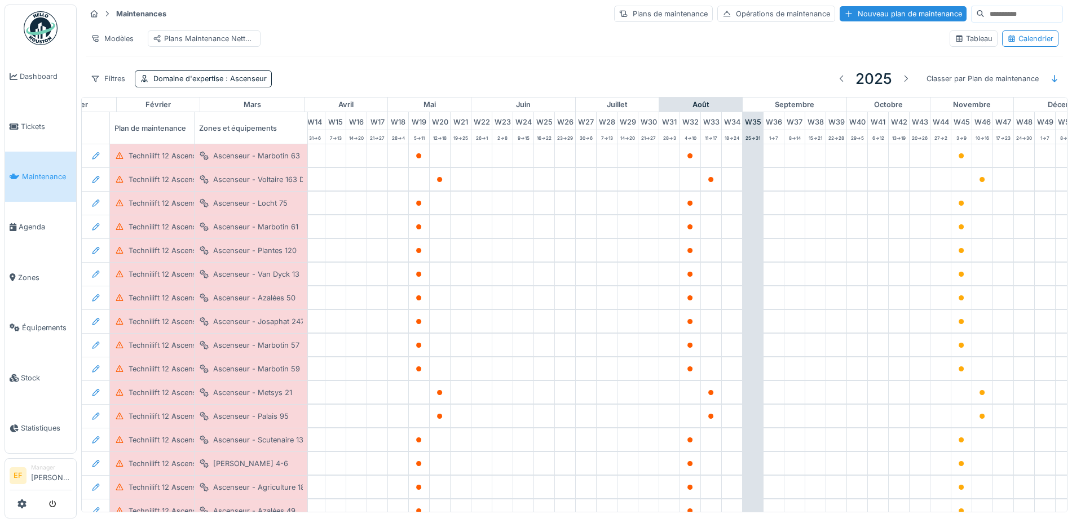
scroll to position [0, 376]
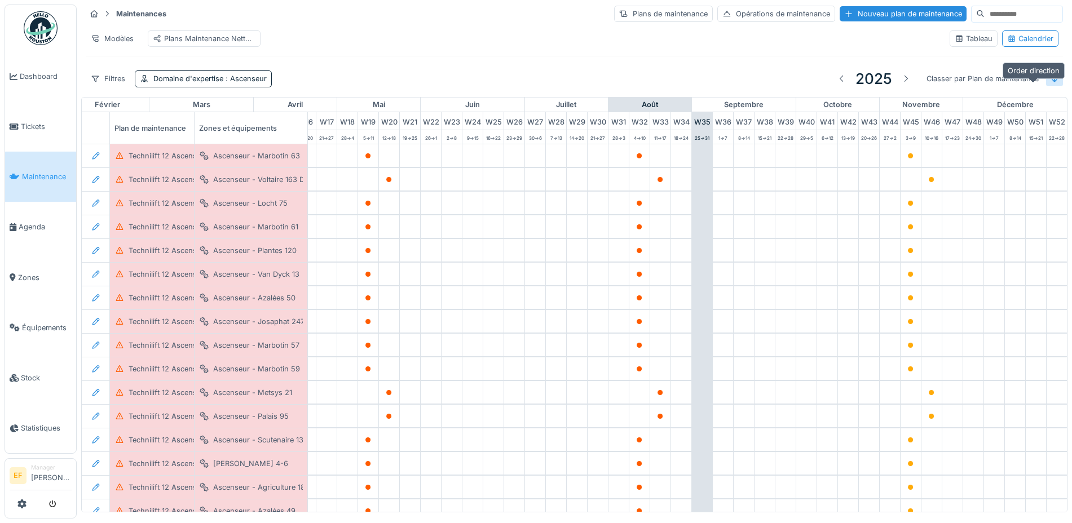
click at [1052, 82] on icon at bounding box center [1055, 78] width 6 height 7
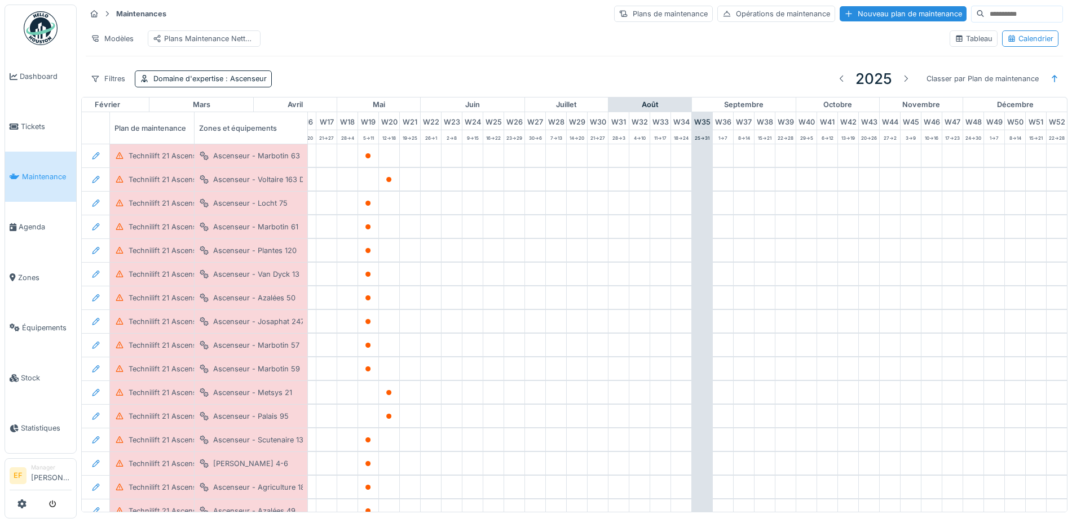
click at [629, 77] on div "Filtres Domaine d'expertise : Ascenseur 2025 Classer par Plan de maintenance" at bounding box center [574, 78] width 977 height 27
click at [184, 84] on div "Domaine d'expertise : Ascenseur" at bounding box center [209, 78] width 113 height 11
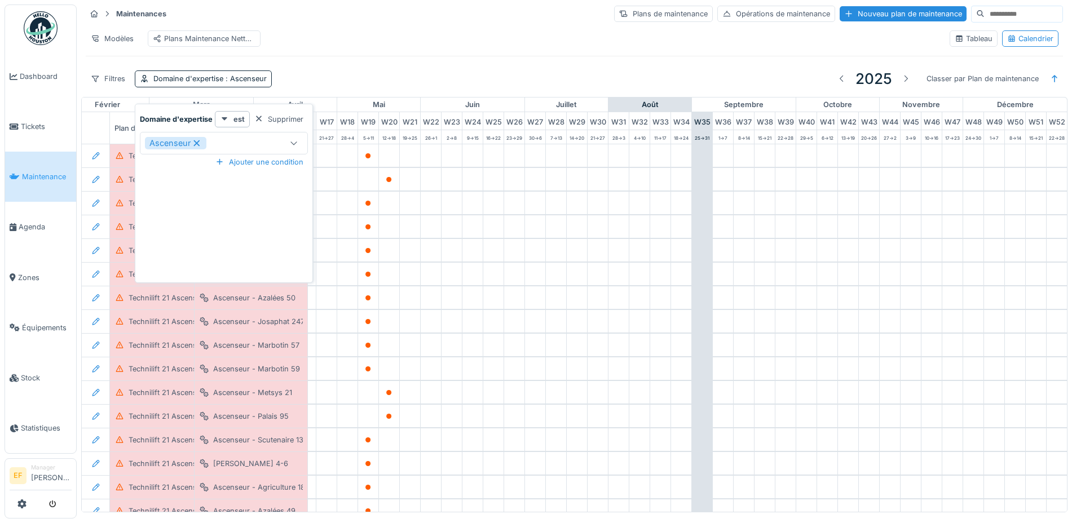
click at [297, 144] on icon at bounding box center [293, 142] width 9 height 7
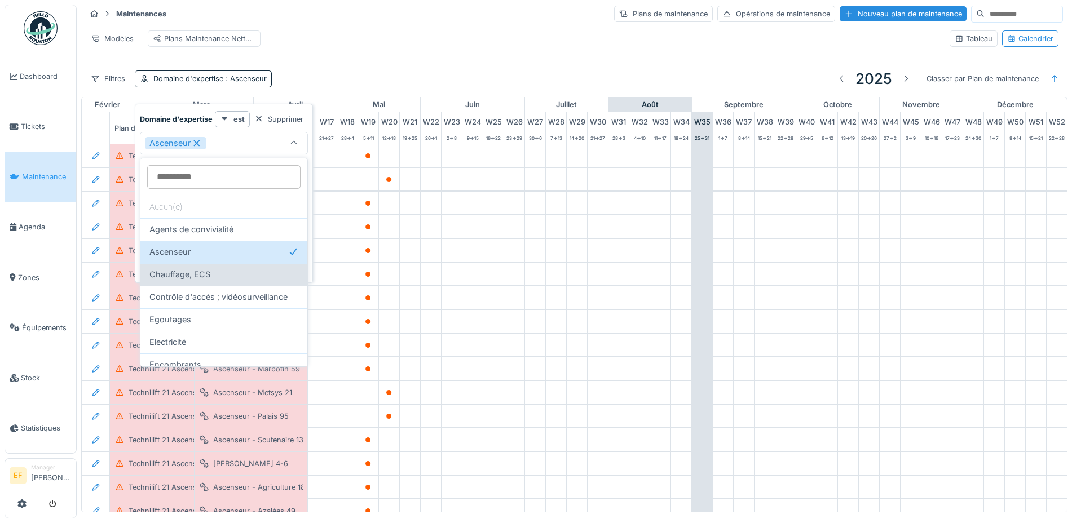
click at [178, 278] on span "Chauffage, ECS" at bounding box center [179, 274] width 61 height 12
type input "*******"
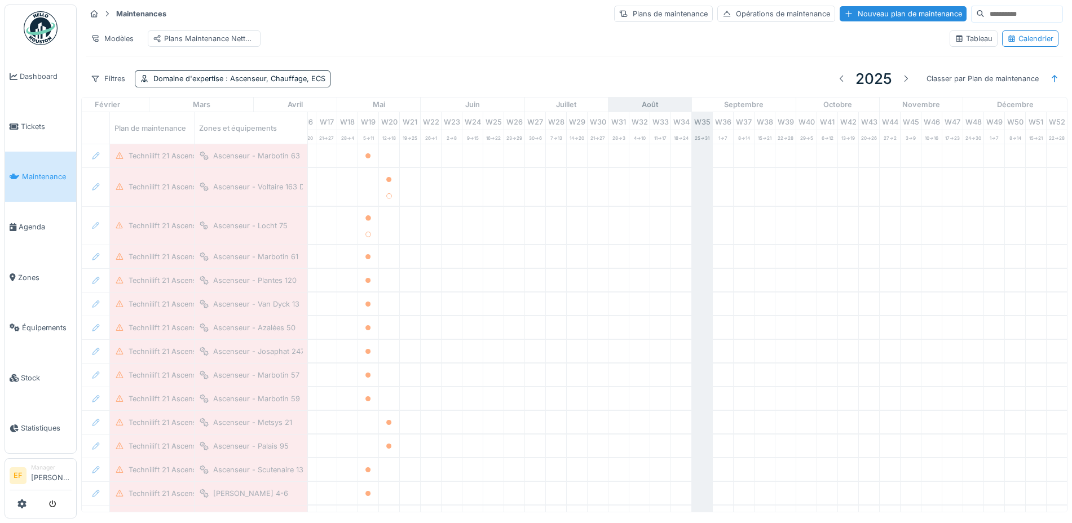
click at [422, 92] on div "Filtres Domaine d'expertise : Ascenseur, Chauffage, ECS 2025 Classer par Plan d…" at bounding box center [574, 78] width 977 height 27
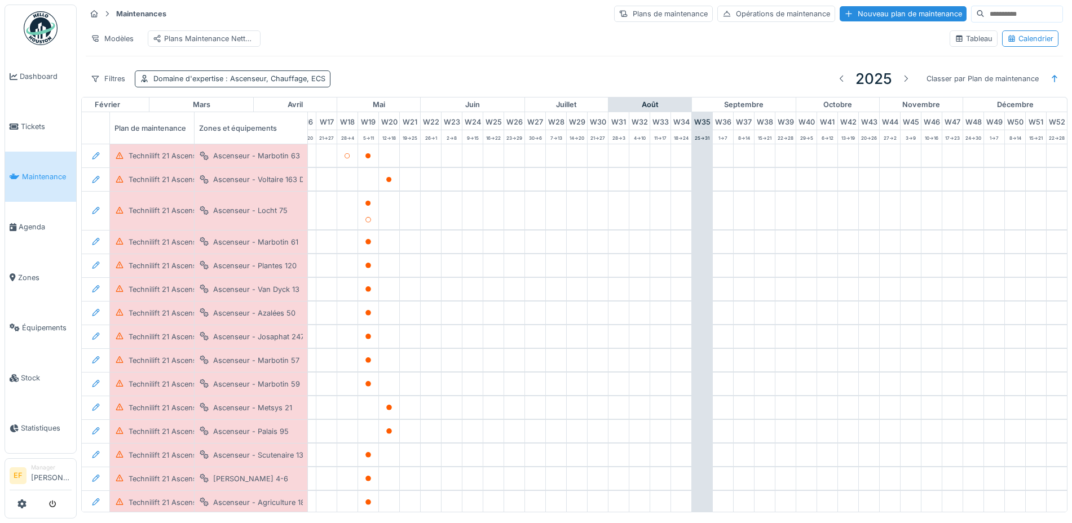
click at [257, 83] on span ": Ascenseur, Chauffage, ECS" at bounding box center [274, 78] width 102 height 8
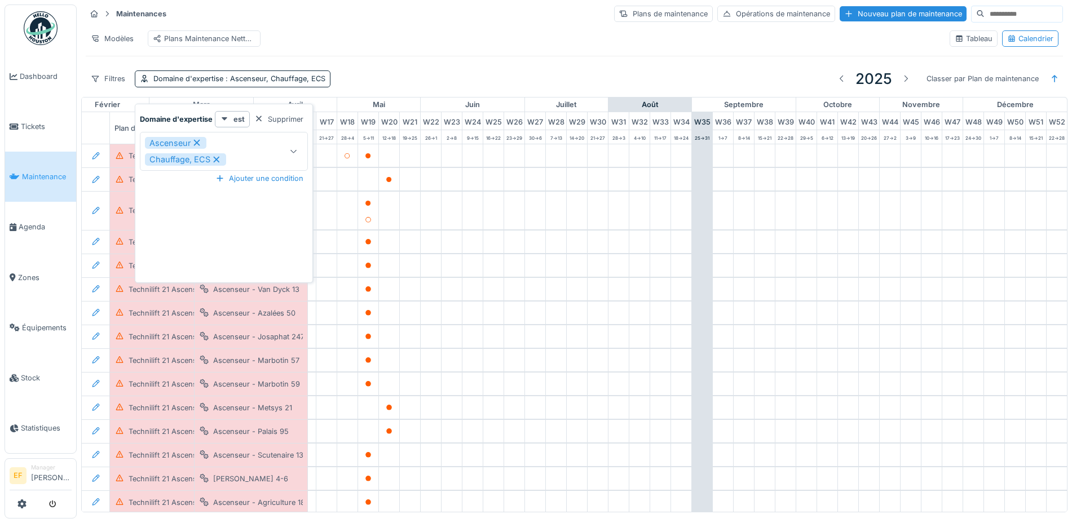
click at [198, 141] on icon at bounding box center [197, 143] width 6 height 6
type input "***"
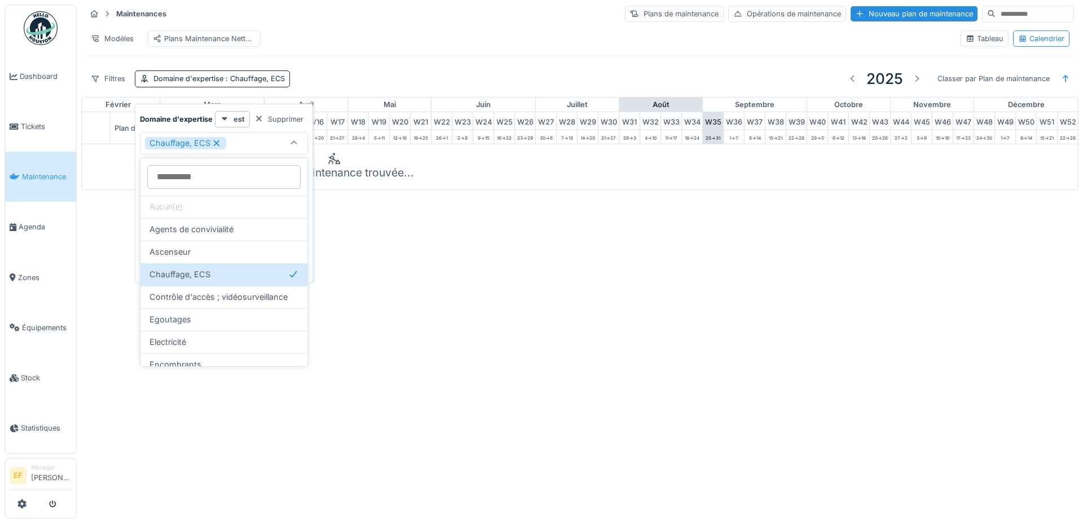
click at [385, 74] on div "Maintenances Plans de maintenance Opérations de maintenance Nouveau plan de mai…" at bounding box center [579, 48] width 997 height 97
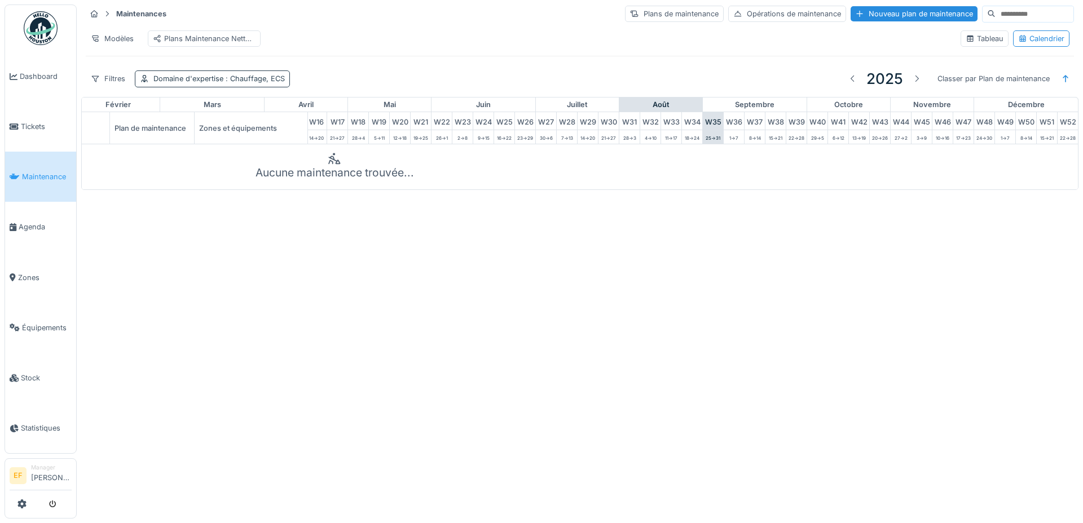
click at [266, 83] on span ": Chauffage, ECS" at bounding box center [253, 78] width 61 height 8
click at [219, 140] on icon at bounding box center [216, 143] width 10 height 8
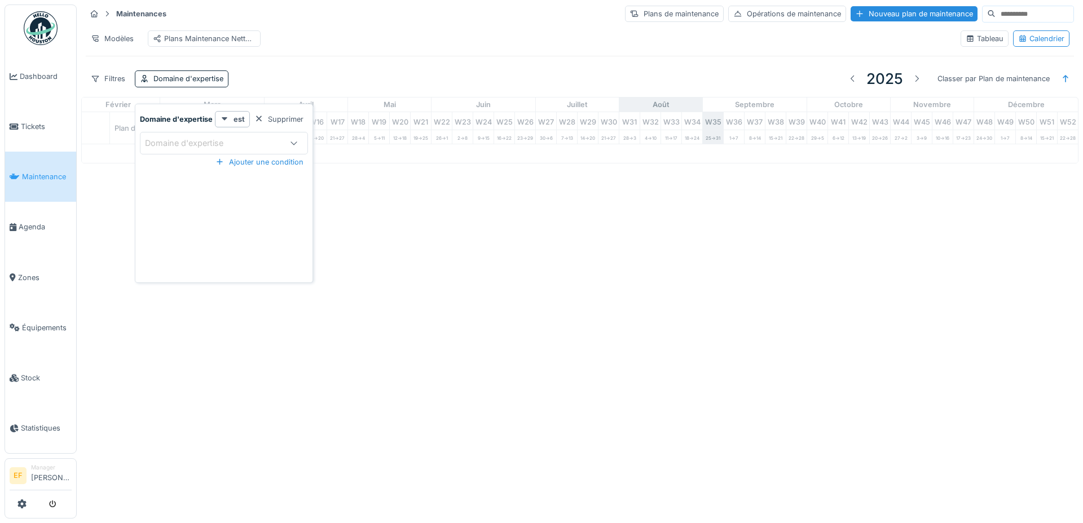
click at [295, 140] on icon at bounding box center [293, 142] width 9 height 7
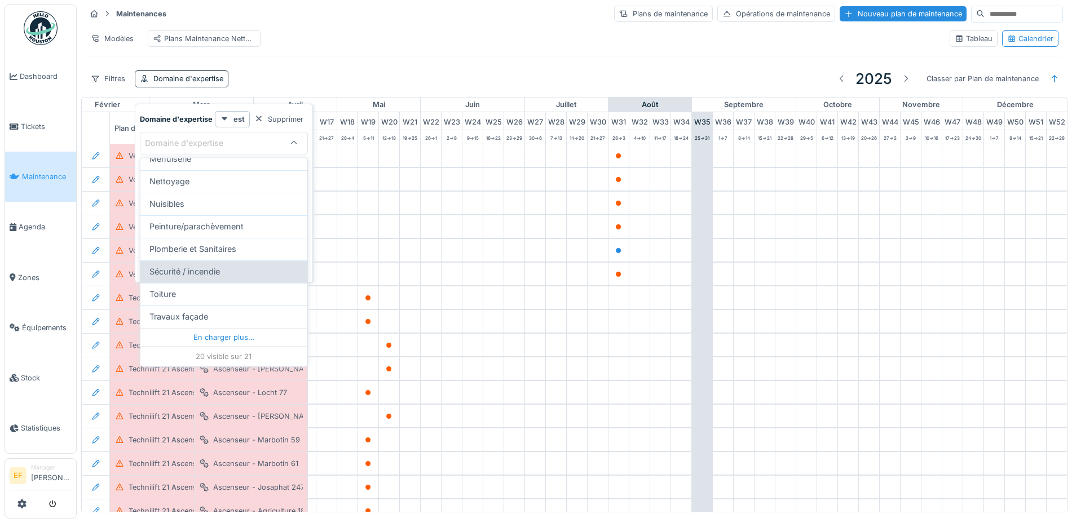
scroll to position [353, 0]
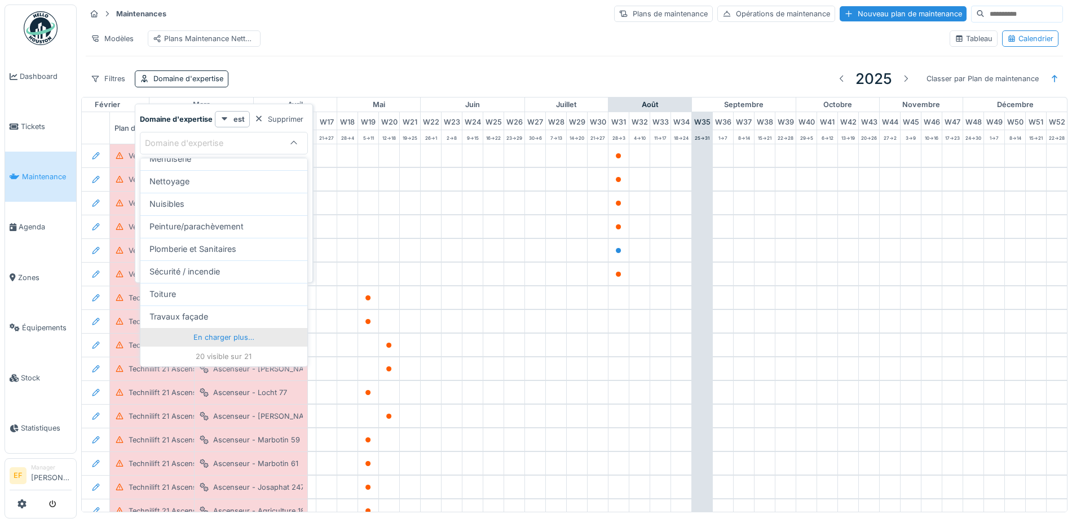
click at [229, 340] on div "En charger plus…" at bounding box center [223, 337] width 167 height 18
click at [176, 341] on span "Ventilation" at bounding box center [169, 335] width 40 height 12
type input "***"
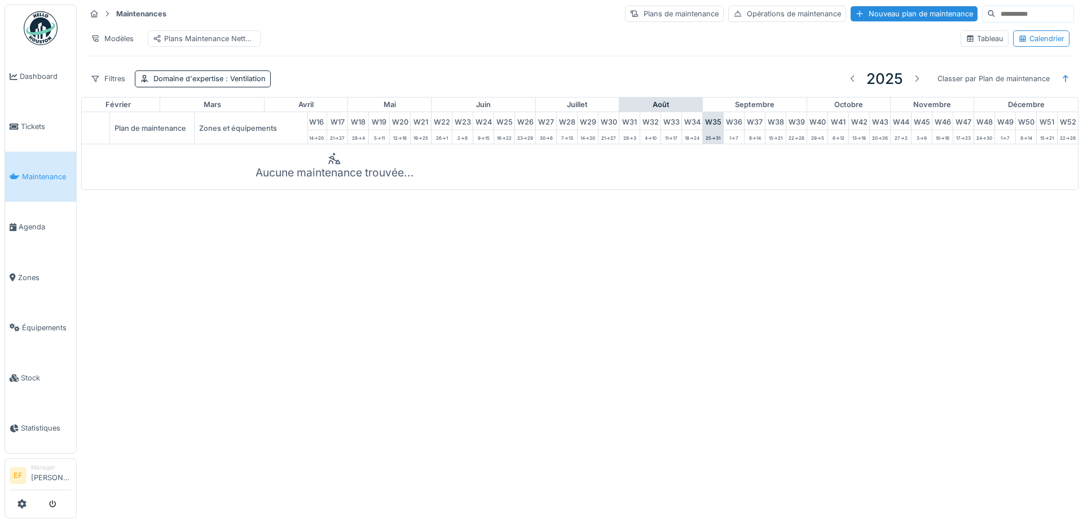
click at [367, 45] on div "Modèles Plans Maintenance Nettoyage" at bounding box center [519, 38] width 866 height 25
click at [332, 45] on div "Modèles Plans Maintenance Nettoyage" at bounding box center [519, 38] width 866 height 25
click at [32, 223] on span "Agenda" at bounding box center [45, 227] width 53 height 11
